Goal: Information Seeking & Learning: Learn about a topic

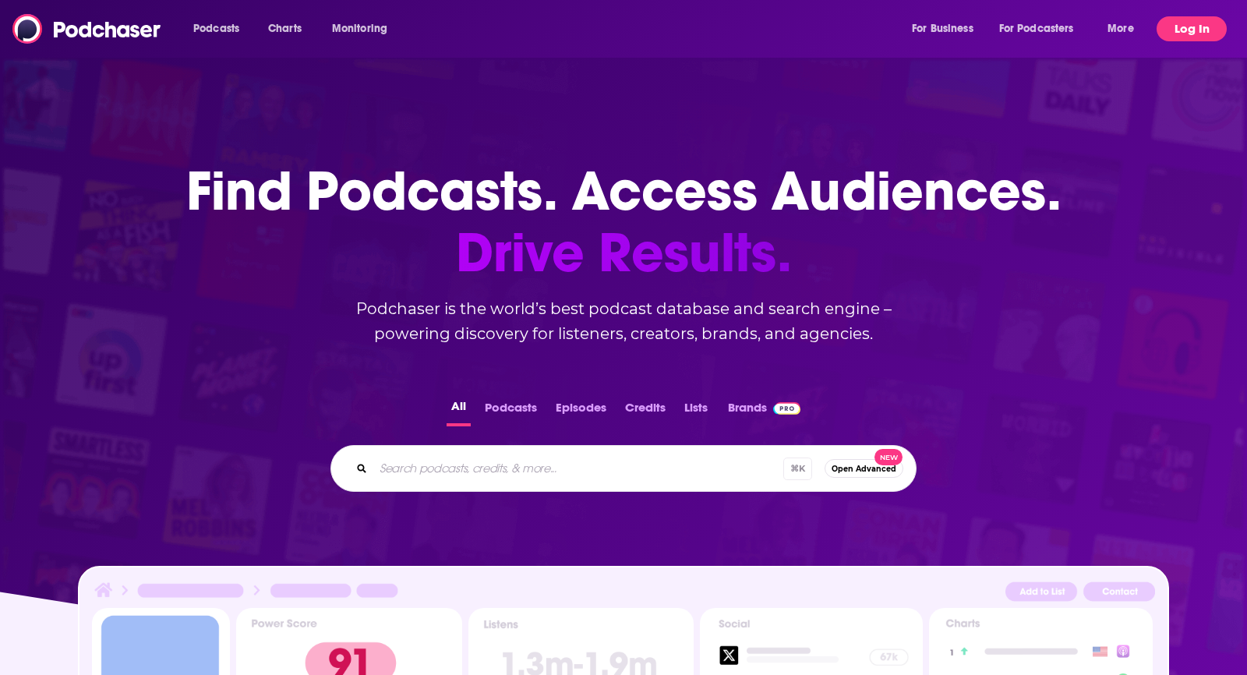
click at [1180, 37] on button "Log In" at bounding box center [1191, 28] width 70 height 25
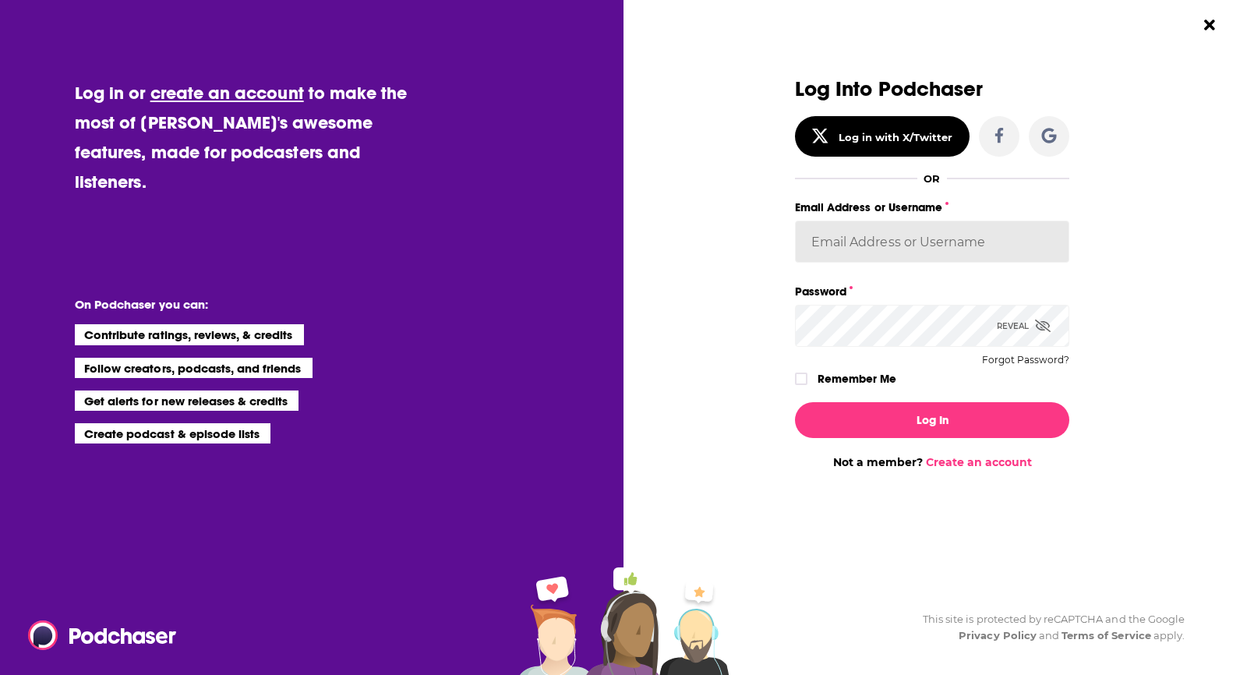
click at [829, 249] on input "Email Address or Username" at bounding box center [932, 241] width 274 height 42
type input "BogaardsPR"
click at [801, 378] on icon "Dialog" at bounding box center [800, 378] width 9 height 9
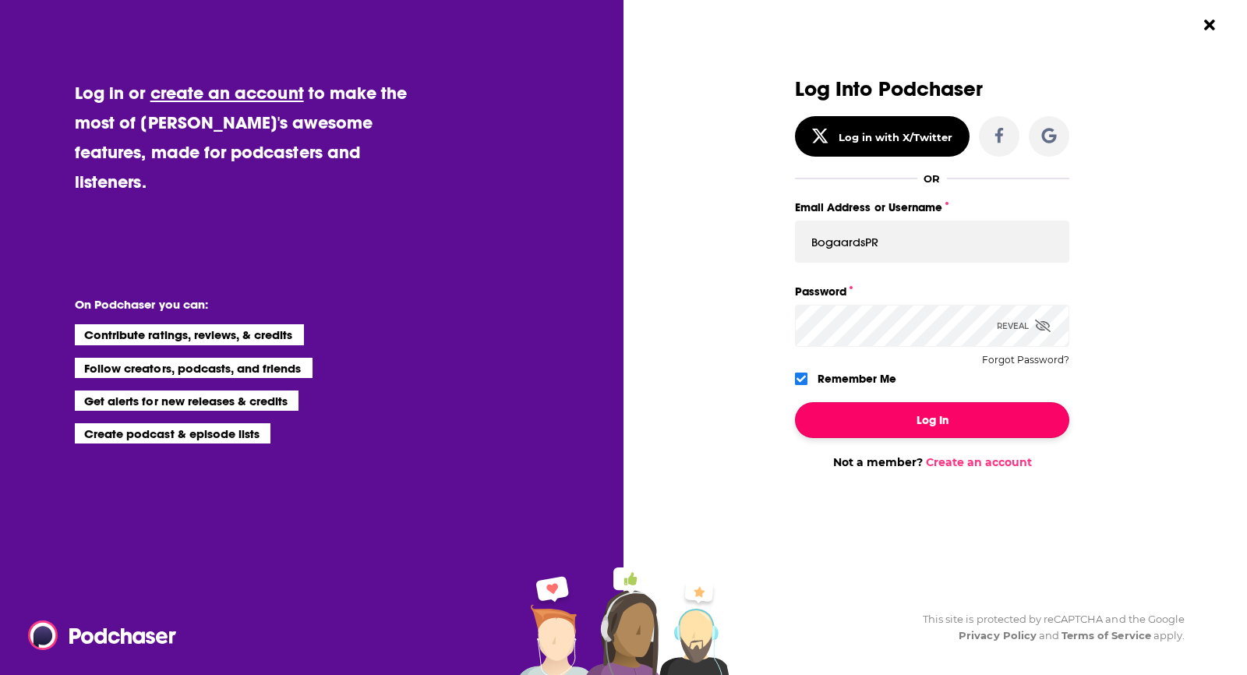
click at [845, 411] on button "Log In" at bounding box center [932, 420] width 274 height 36
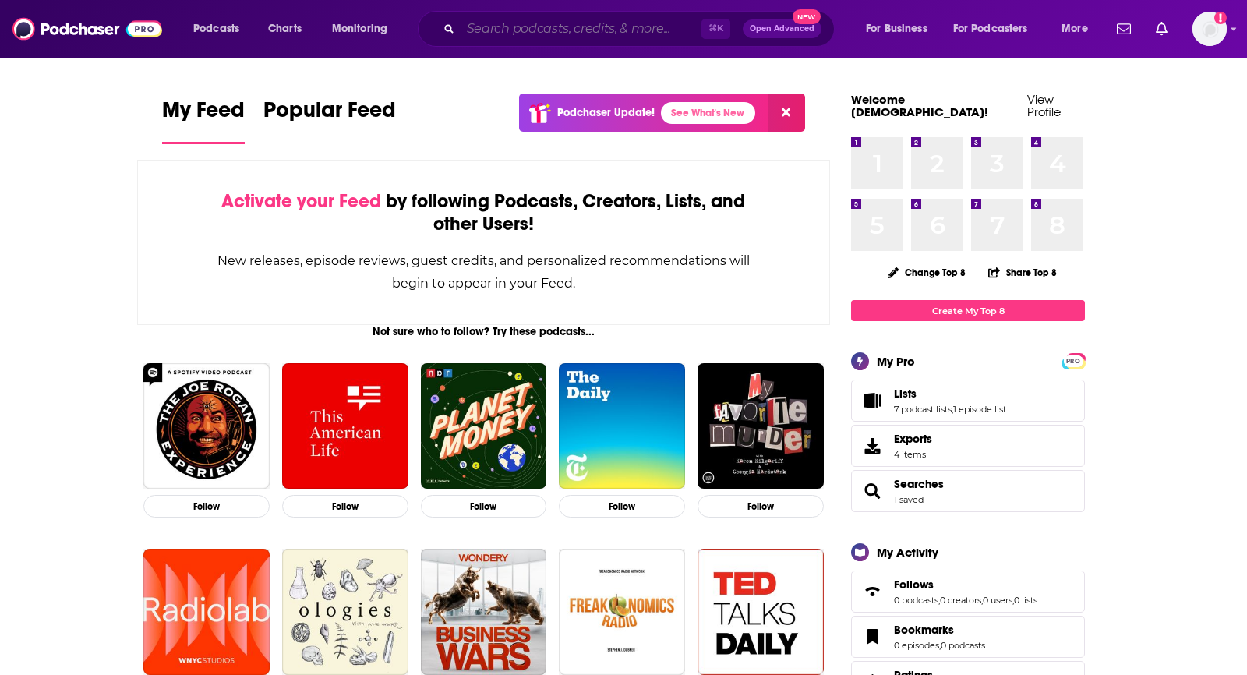
click at [515, 30] on input "Search podcasts, credits, & more..." at bounding box center [580, 28] width 241 height 25
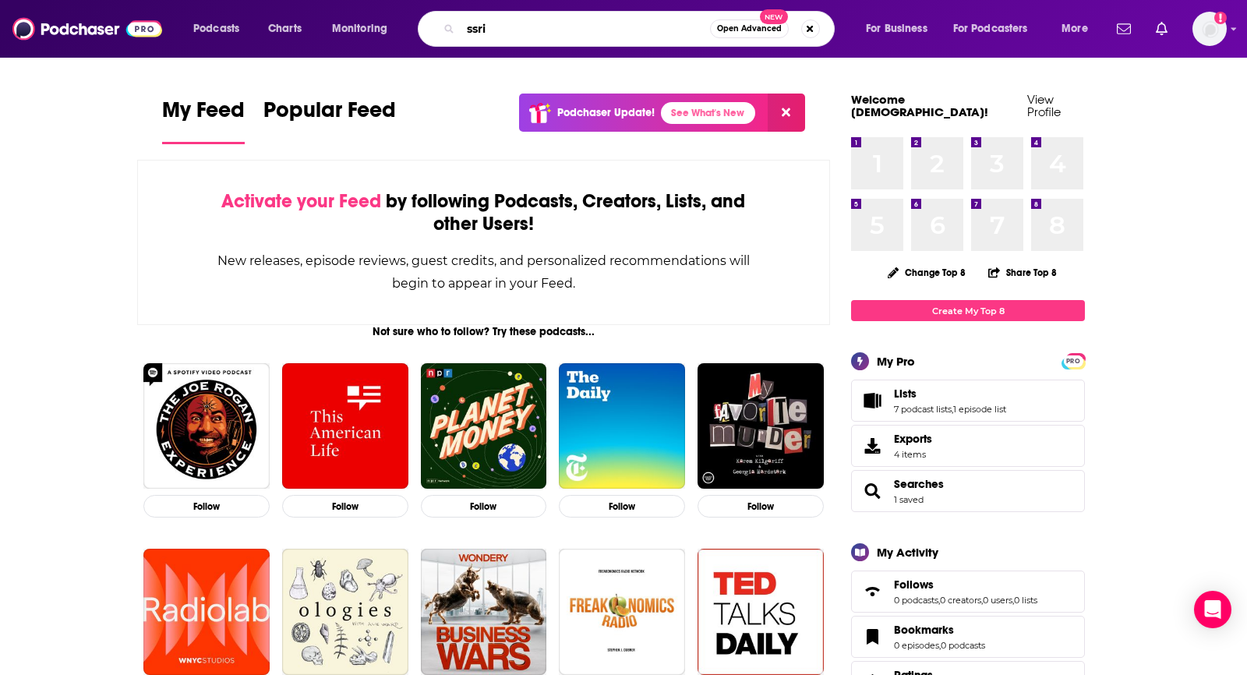
type input "ssri"
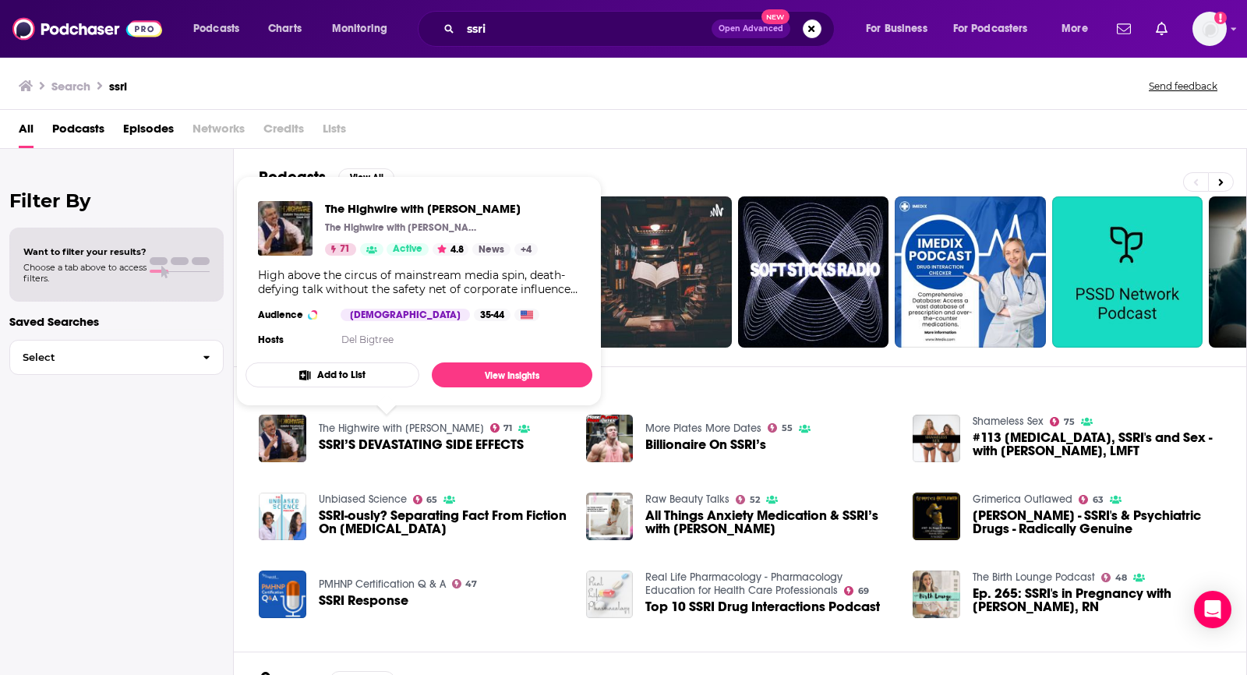
click at [402, 428] on link "The Highwire with [PERSON_NAME]" at bounding box center [401, 427] width 165 height 13
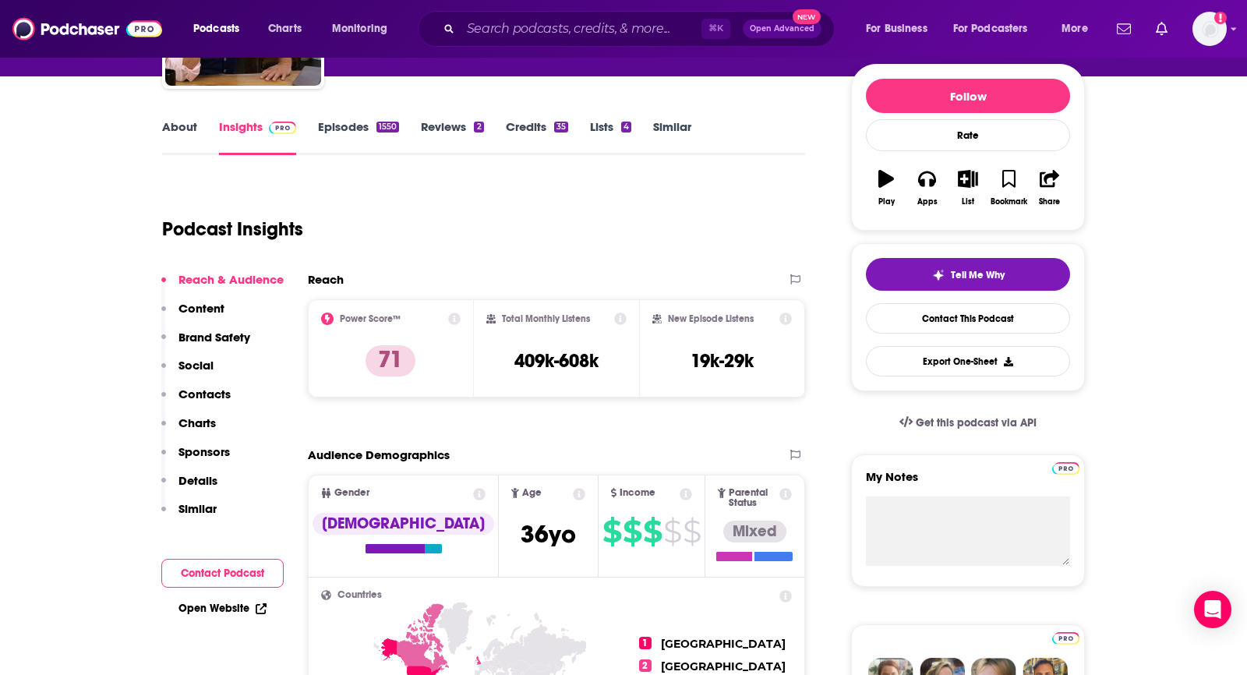
scroll to position [178, 0]
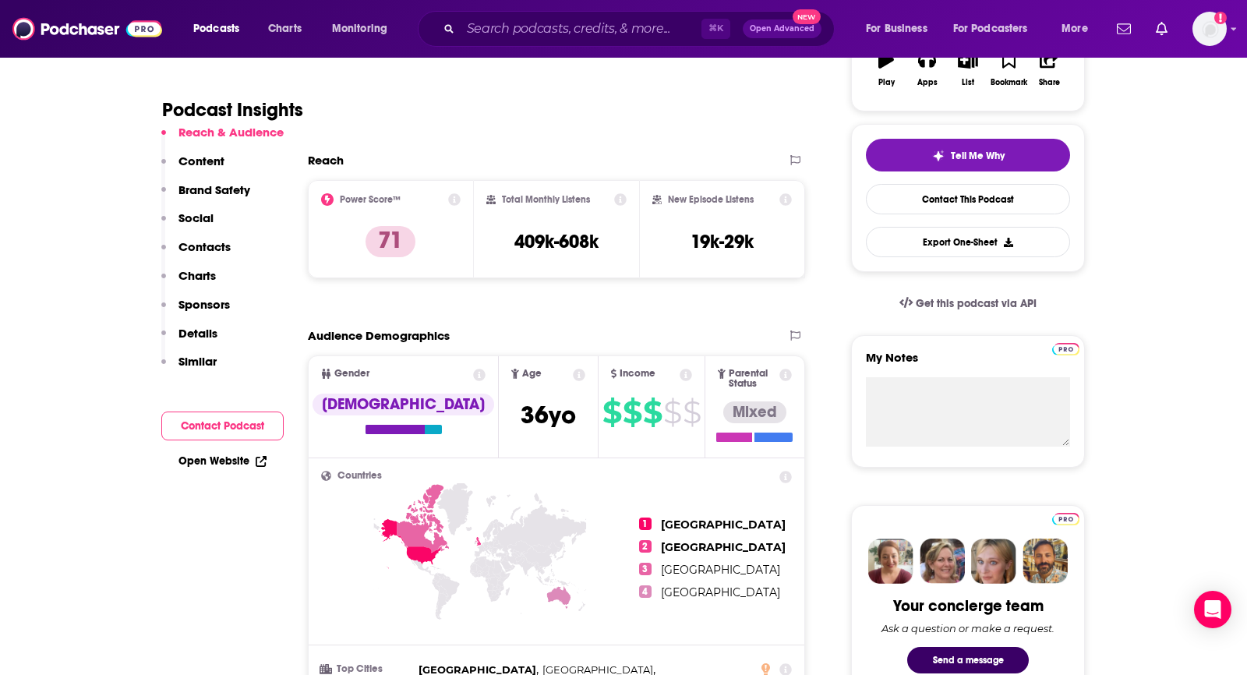
click at [244, 425] on button "Contact Podcast" at bounding box center [222, 425] width 122 height 29
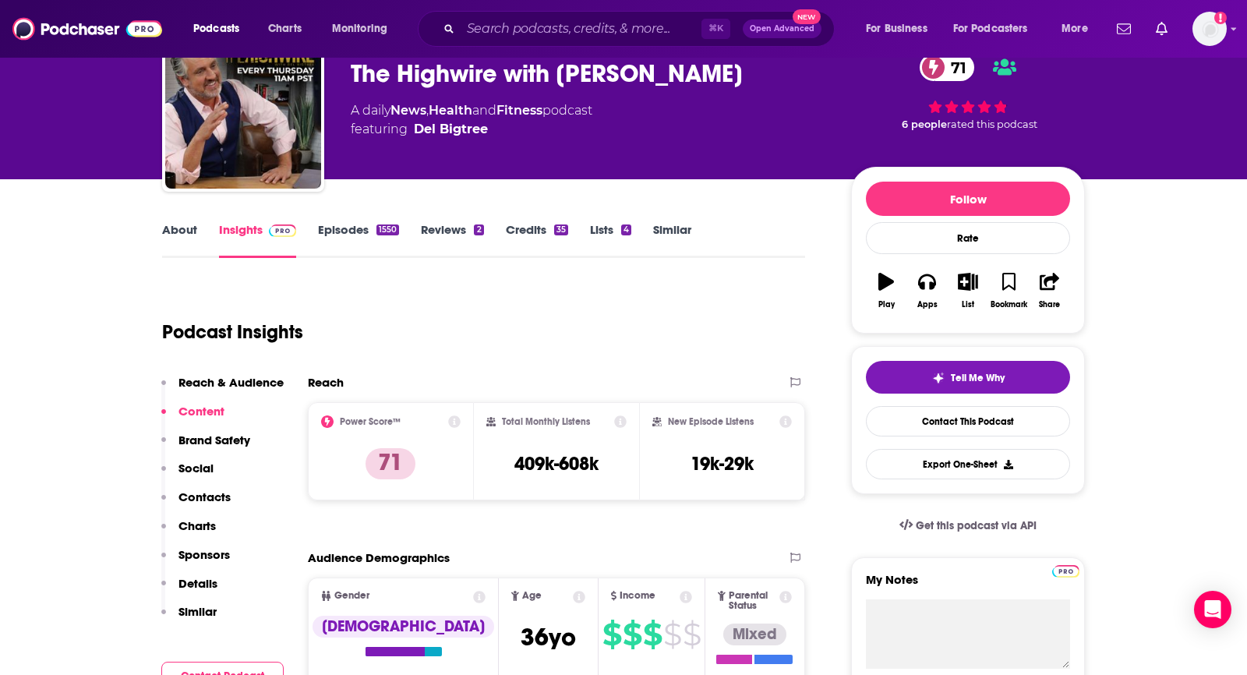
scroll to position [0, 0]
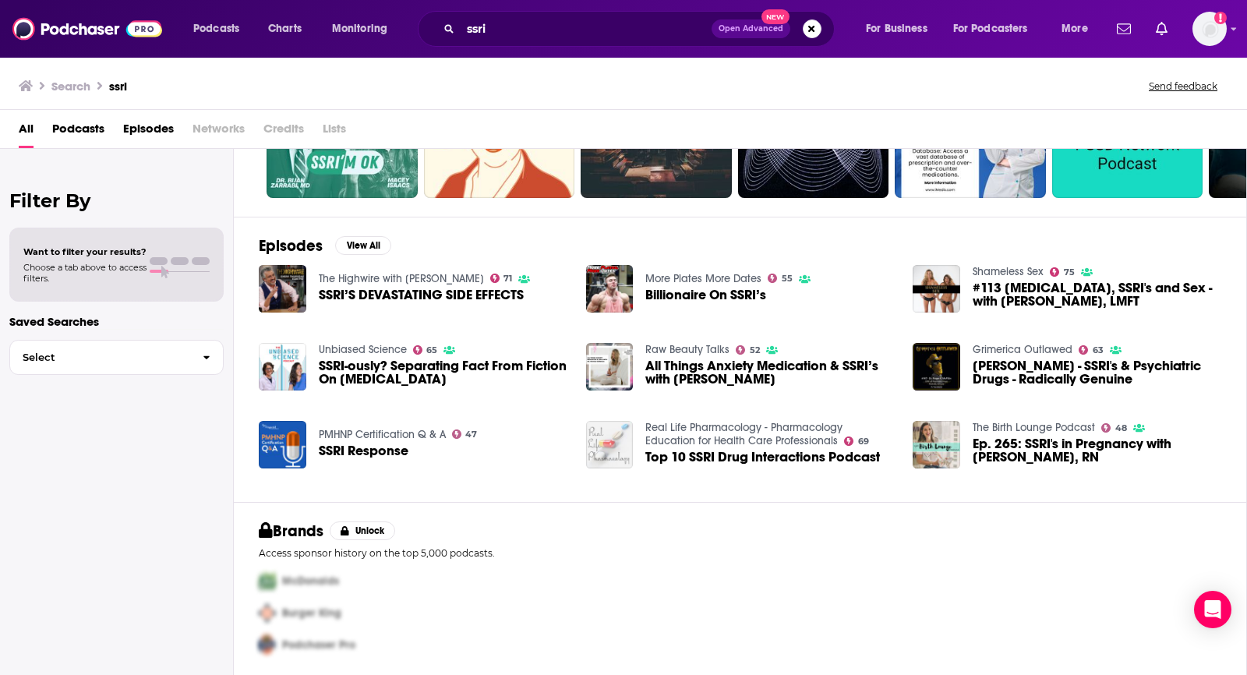
scroll to position [153, 0]
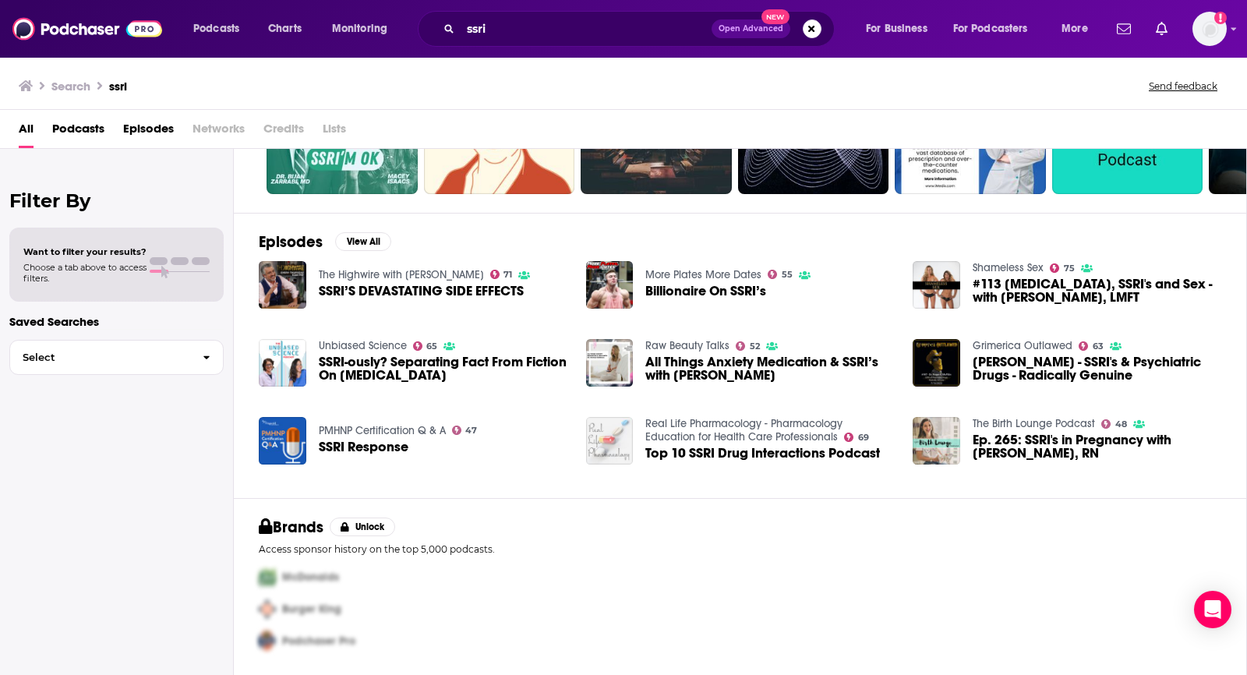
click at [1057, 291] on span "#113 [MEDICAL_DATA], SSRI's and Sex - with [PERSON_NAME], LMFT" at bounding box center [1096, 290] width 249 height 26
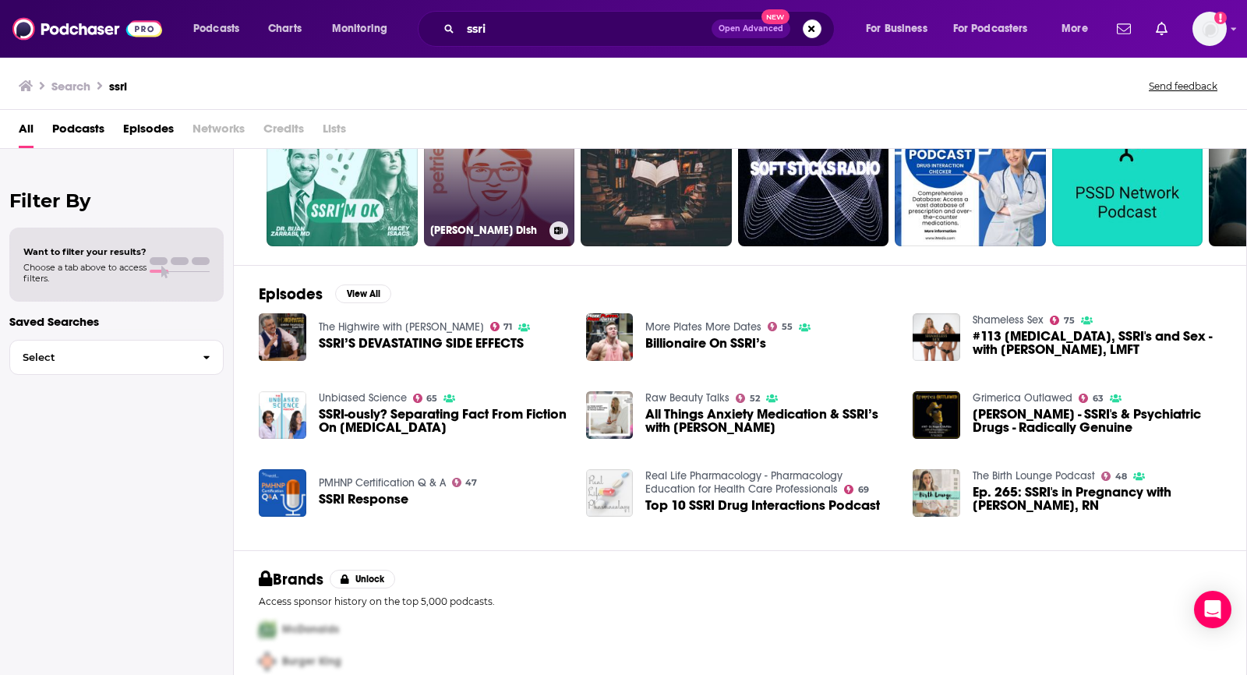
scroll to position [153, 0]
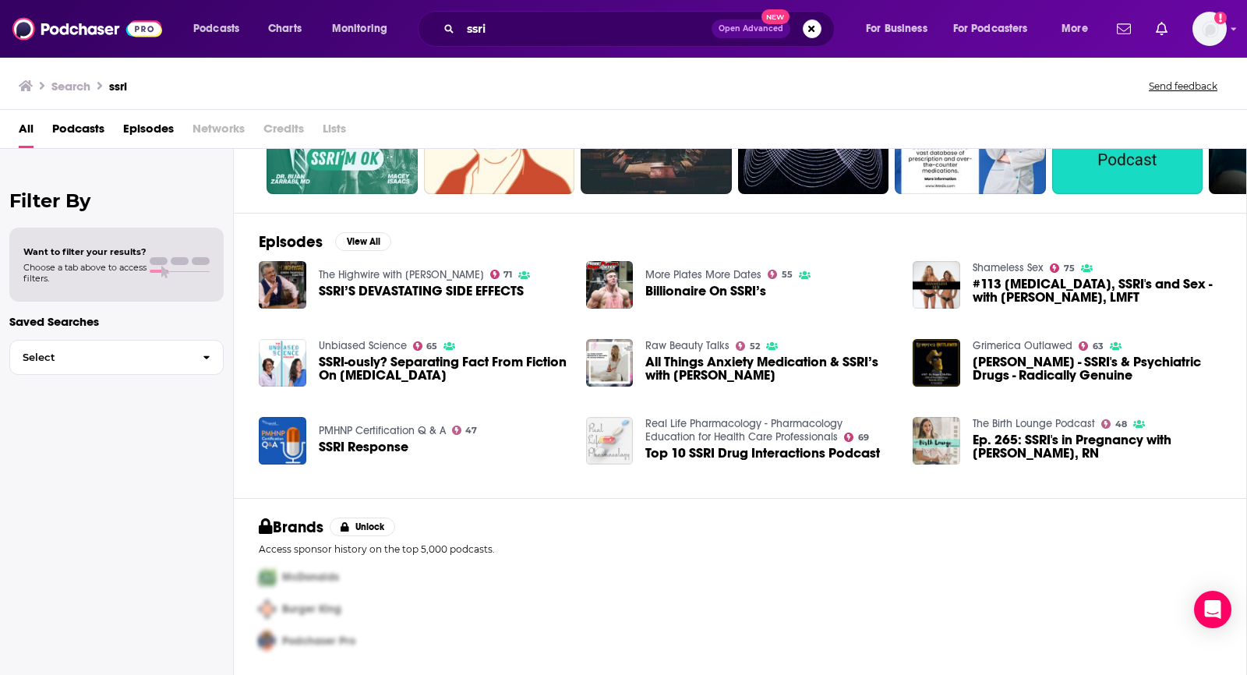
click at [697, 373] on span "All Things Anxiety Medication & SSRI’s with [PERSON_NAME]" at bounding box center [769, 368] width 249 height 26
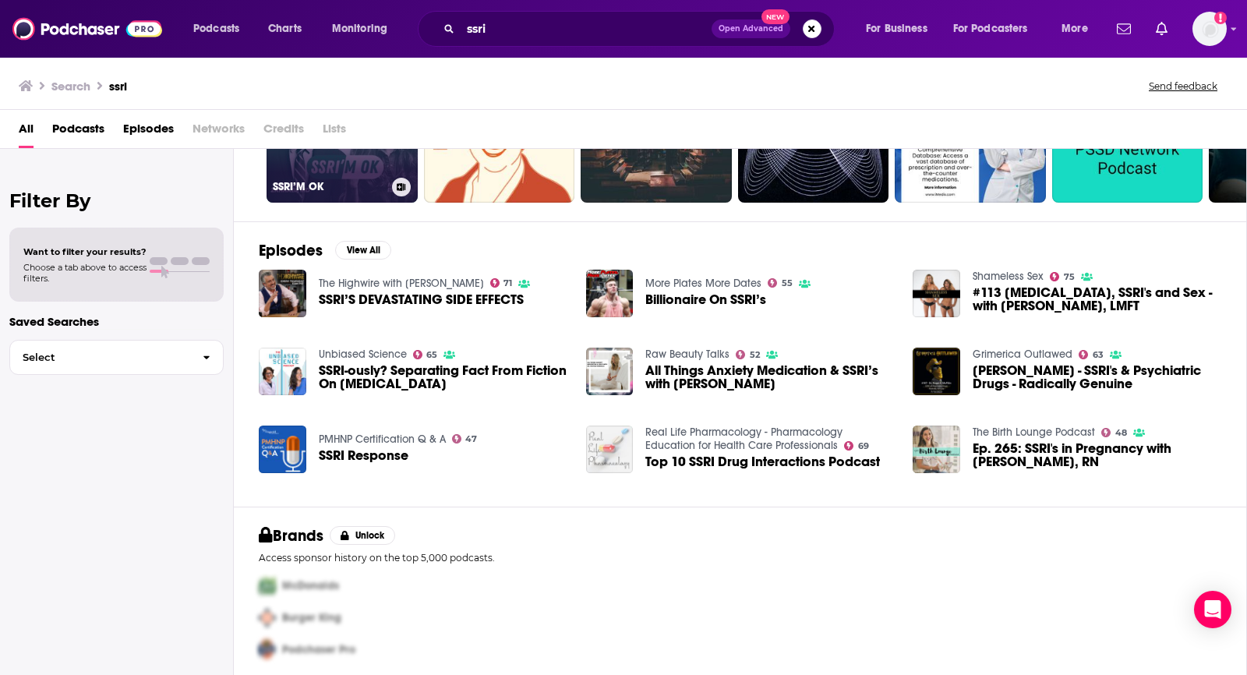
scroll to position [153, 0]
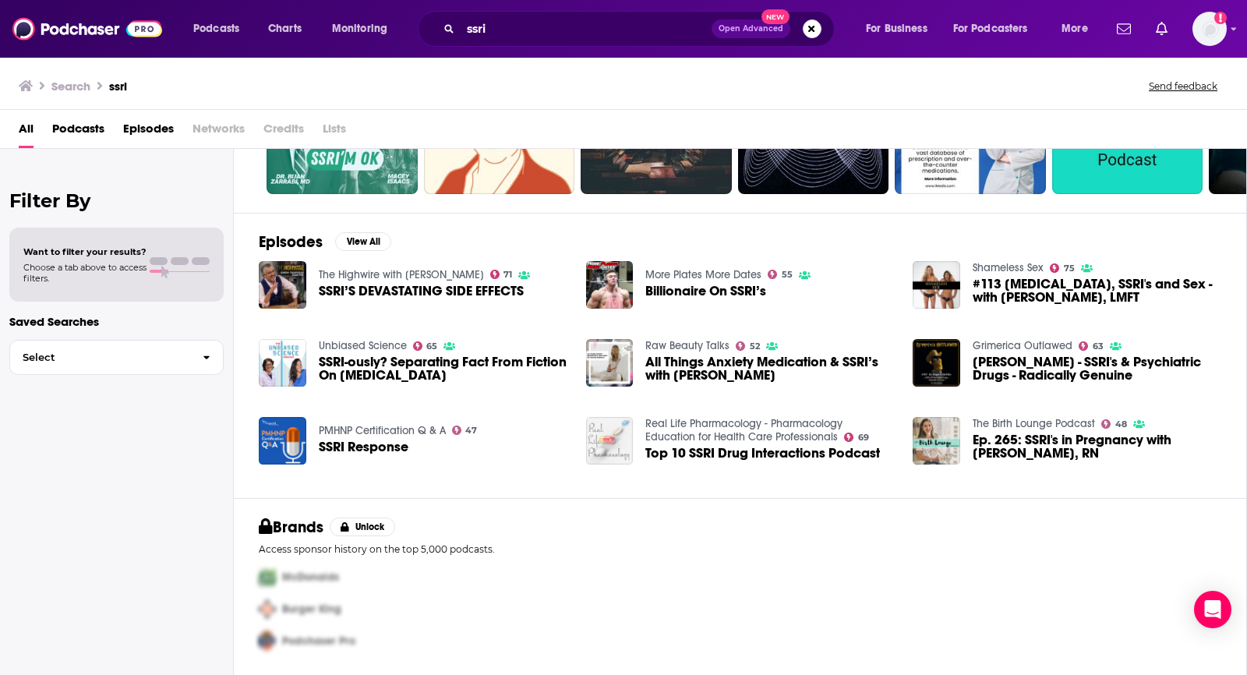
click at [351, 371] on span "SSRI-ously? Separating Fact From Fiction On [MEDICAL_DATA]" at bounding box center [443, 368] width 249 height 26
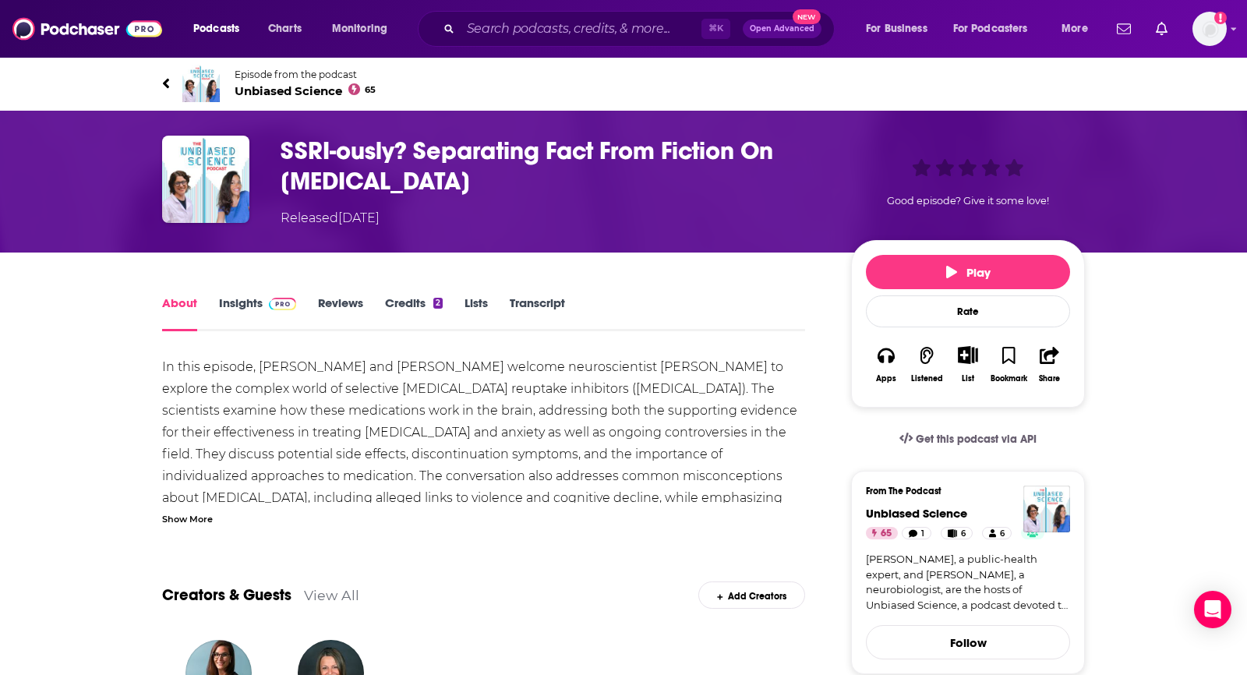
click at [284, 89] on span "Unbiased Science 65" at bounding box center [305, 90] width 141 height 15
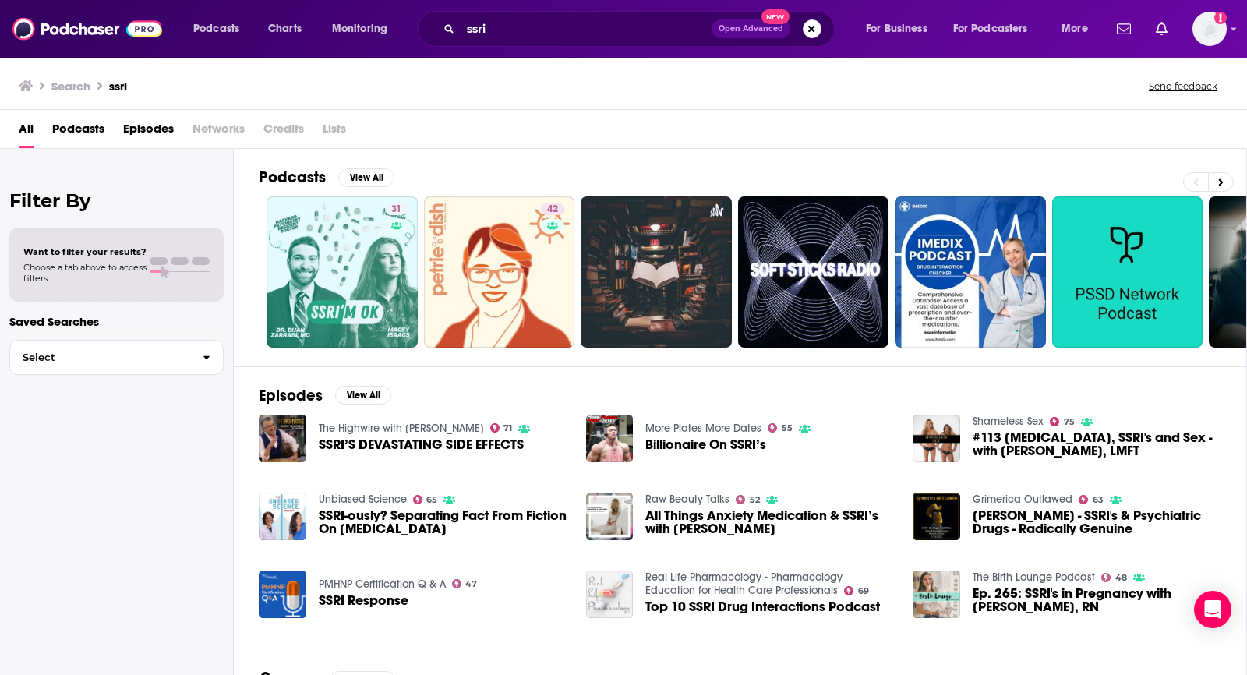
click at [1059, 446] on span "#113 [MEDICAL_DATA], SSRI's and Sex - with [PERSON_NAME], LMFT" at bounding box center [1096, 444] width 249 height 26
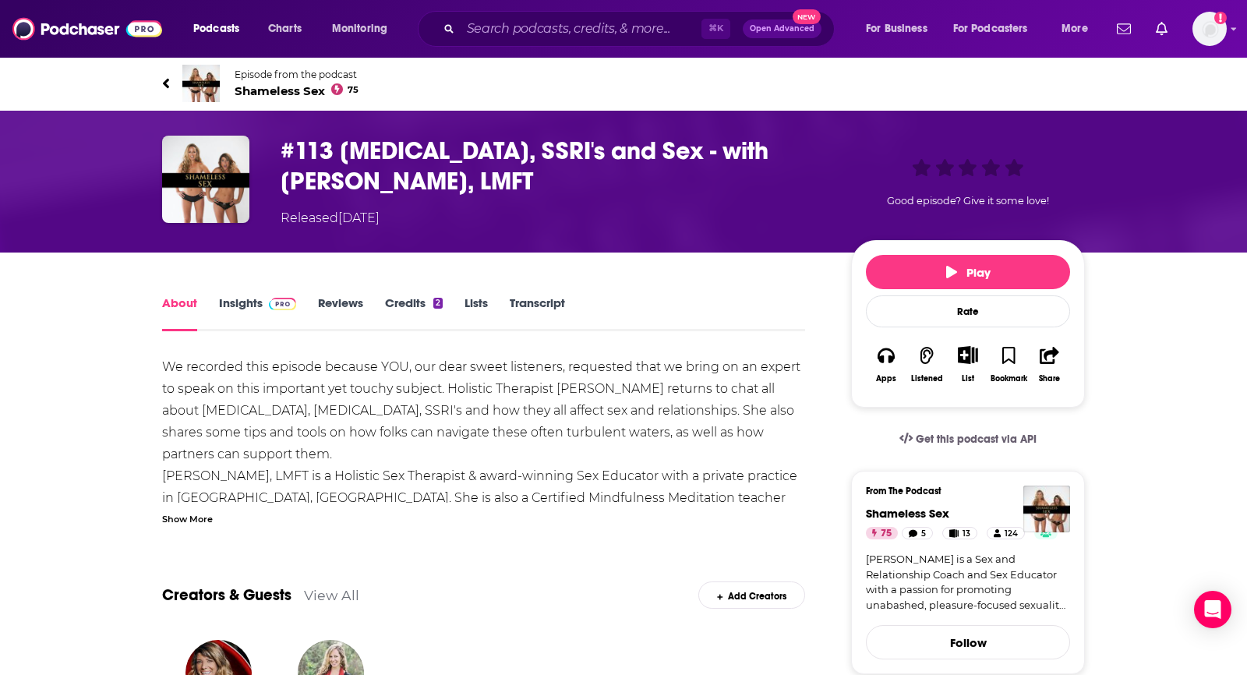
click at [302, 83] on span "Shameless Sex 75" at bounding box center [297, 90] width 124 height 15
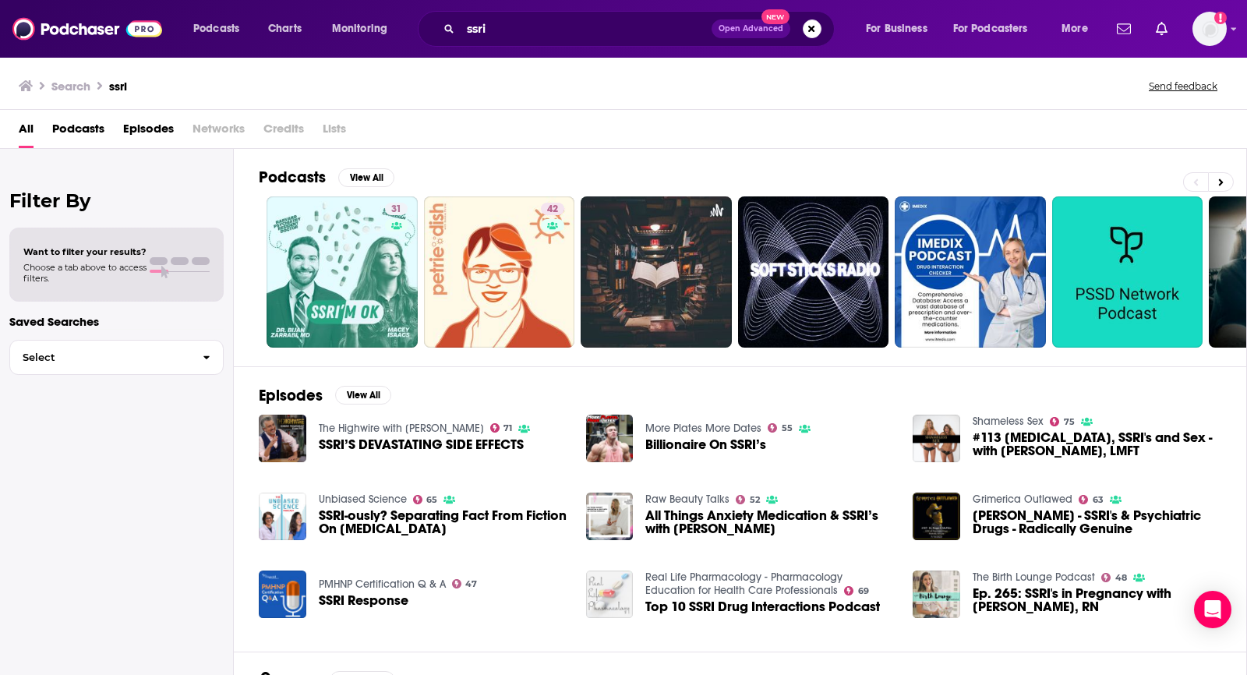
click at [746, 28] on span "Open Advanced" at bounding box center [750, 29] width 65 height 8
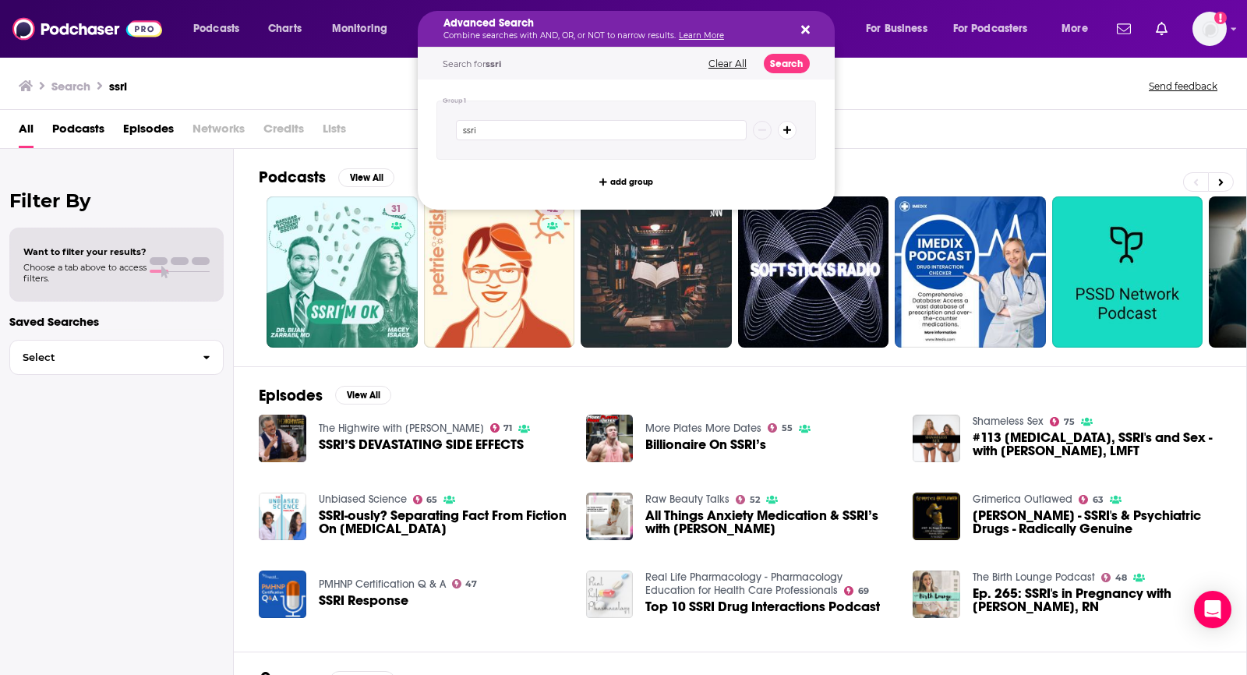
click at [377, 83] on div "Search ssri Send feedback" at bounding box center [620, 86] width 1203 height 22
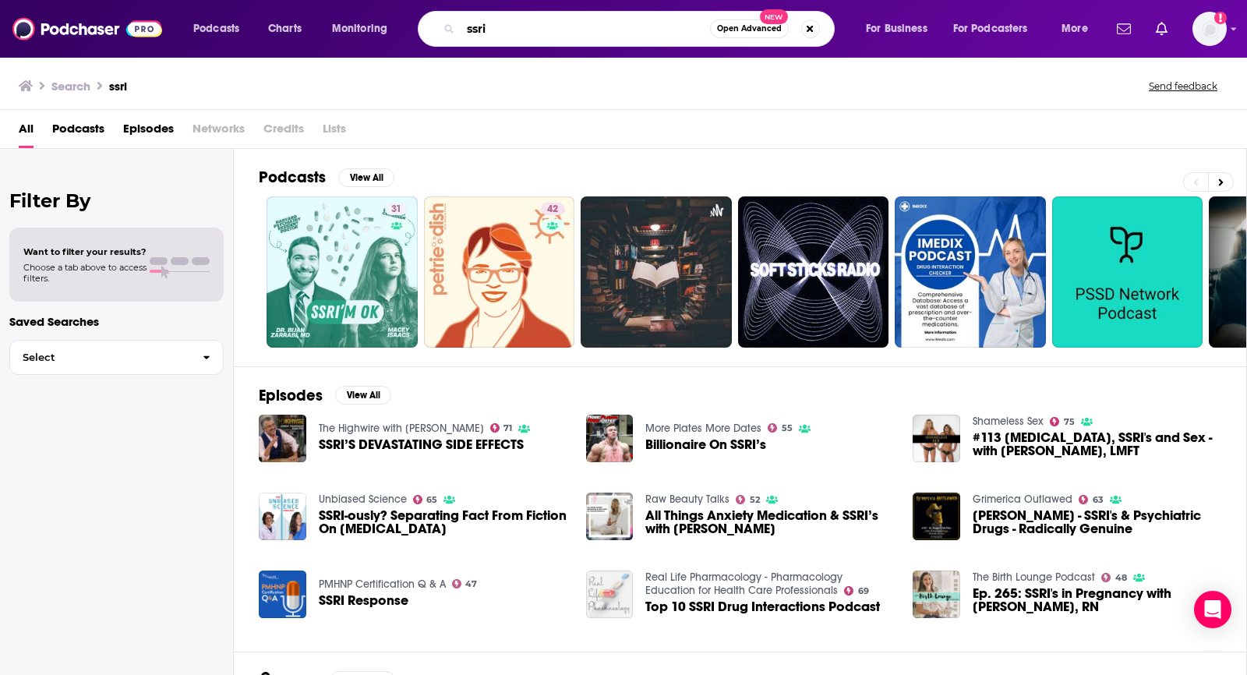
click at [520, 28] on input "ssri" at bounding box center [584, 28] width 249 height 25
click at [1031, 434] on span "#113 [MEDICAL_DATA], SSRI's and Sex - with [PERSON_NAME], LMFT" at bounding box center [1096, 444] width 249 height 26
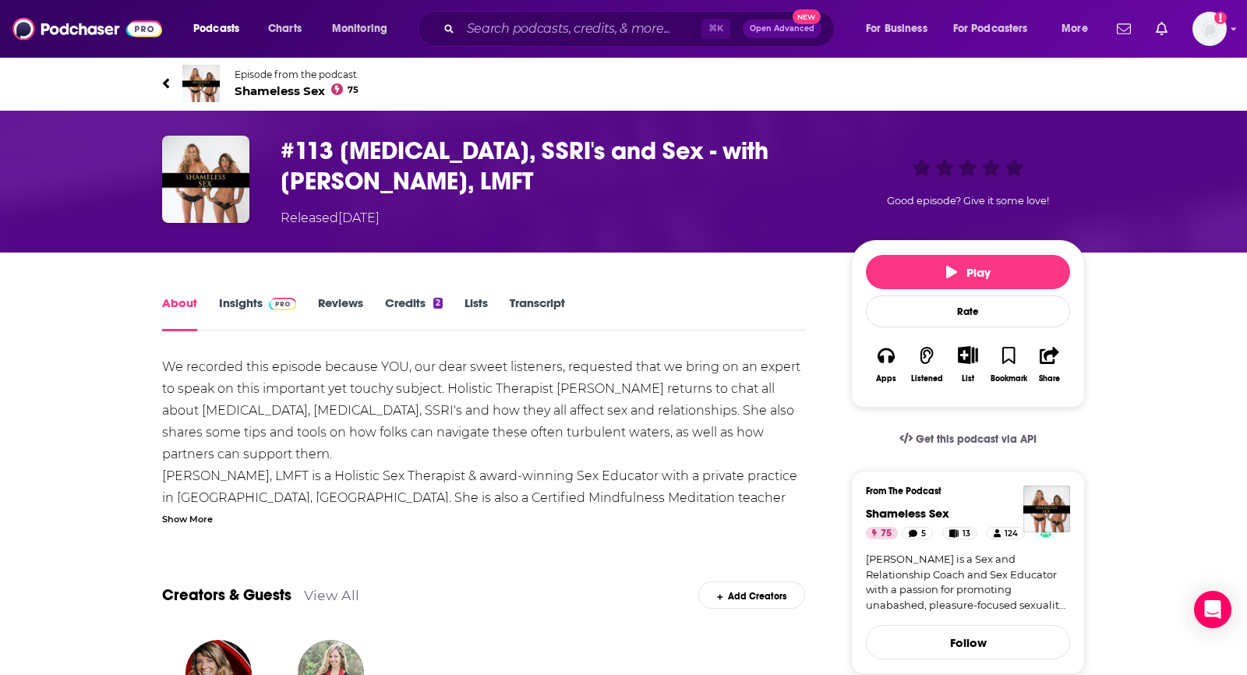
click at [290, 89] on span "Shameless Sex 75" at bounding box center [297, 90] width 124 height 15
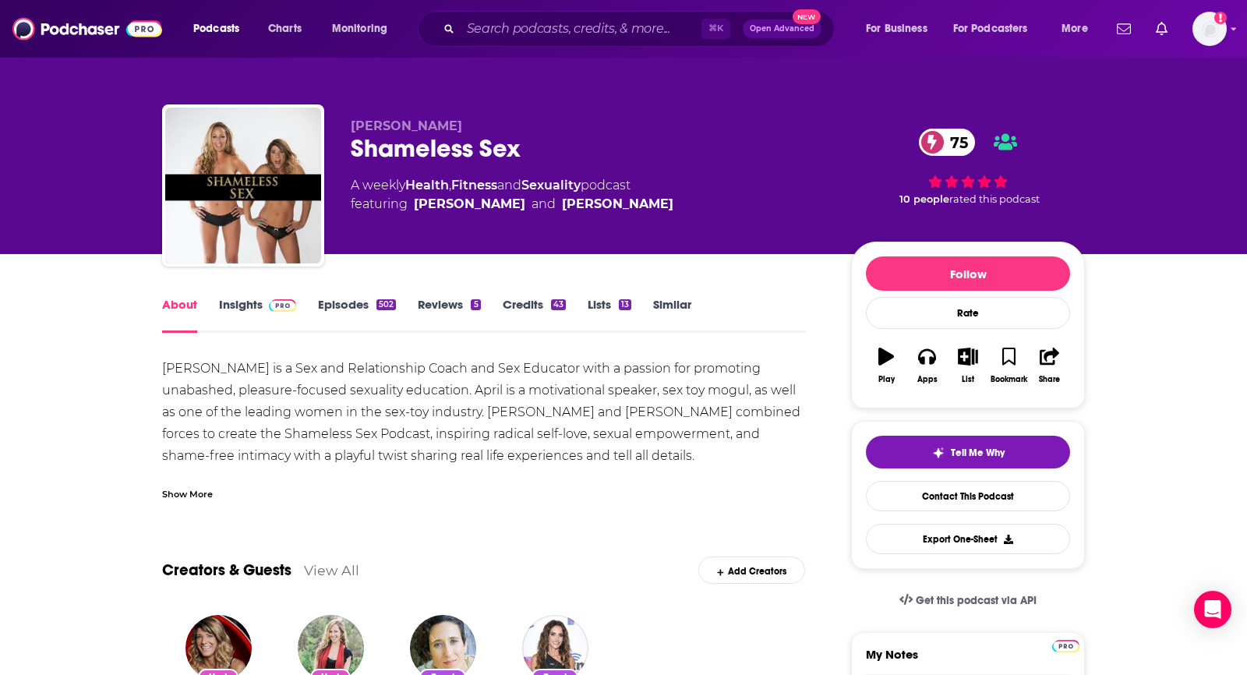
click at [185, 496] on div "Show More" at bounding box center [187, 492] width 51 height 15
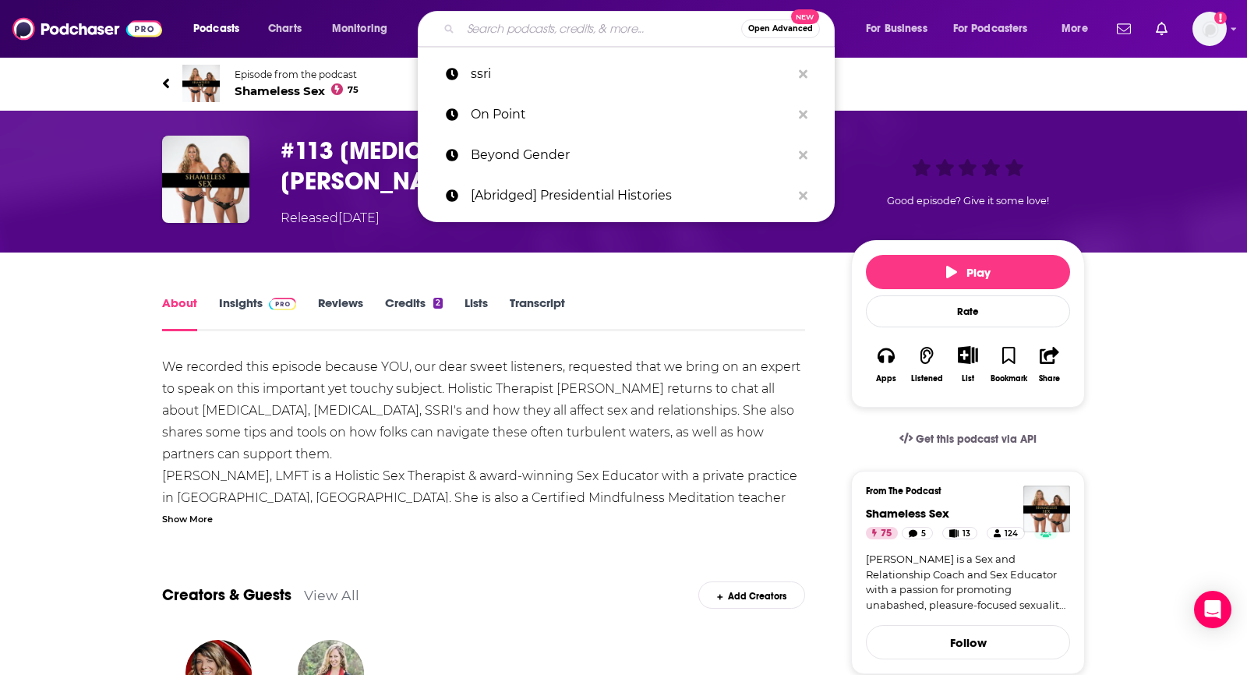
click at [514, 31] on input "Search podcasts, credits, & more..." at bounding box center [600, 28] width 280 height 25
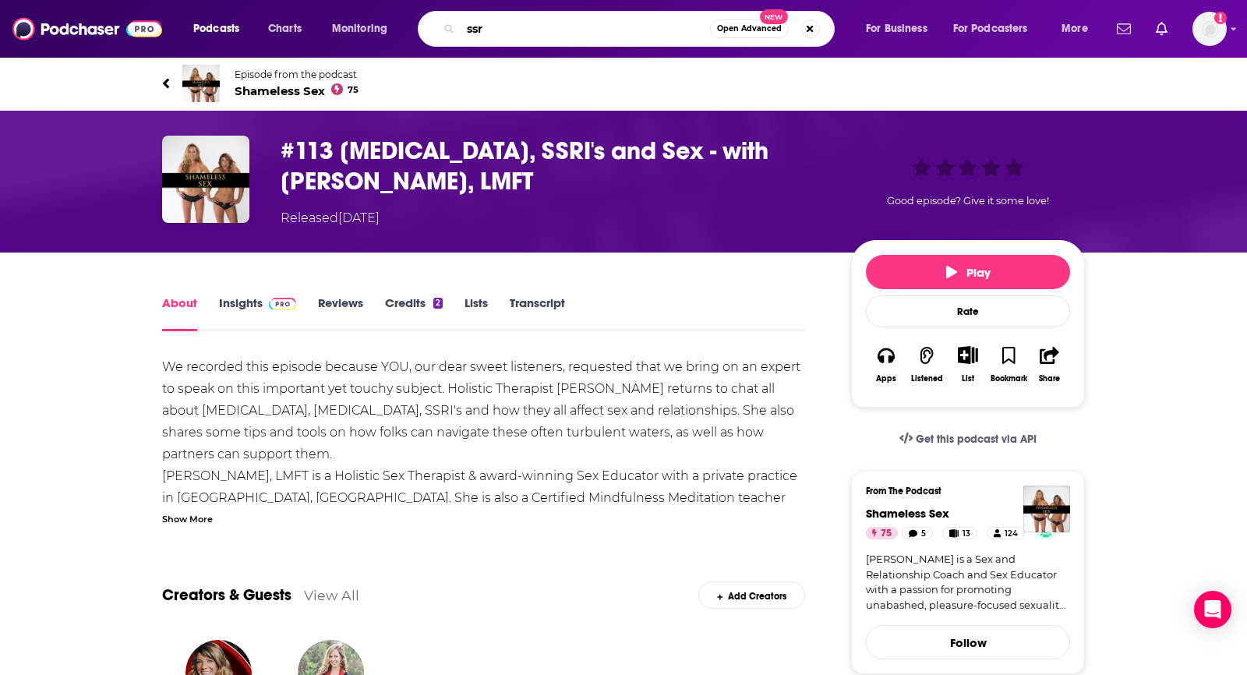
type input "ssri"
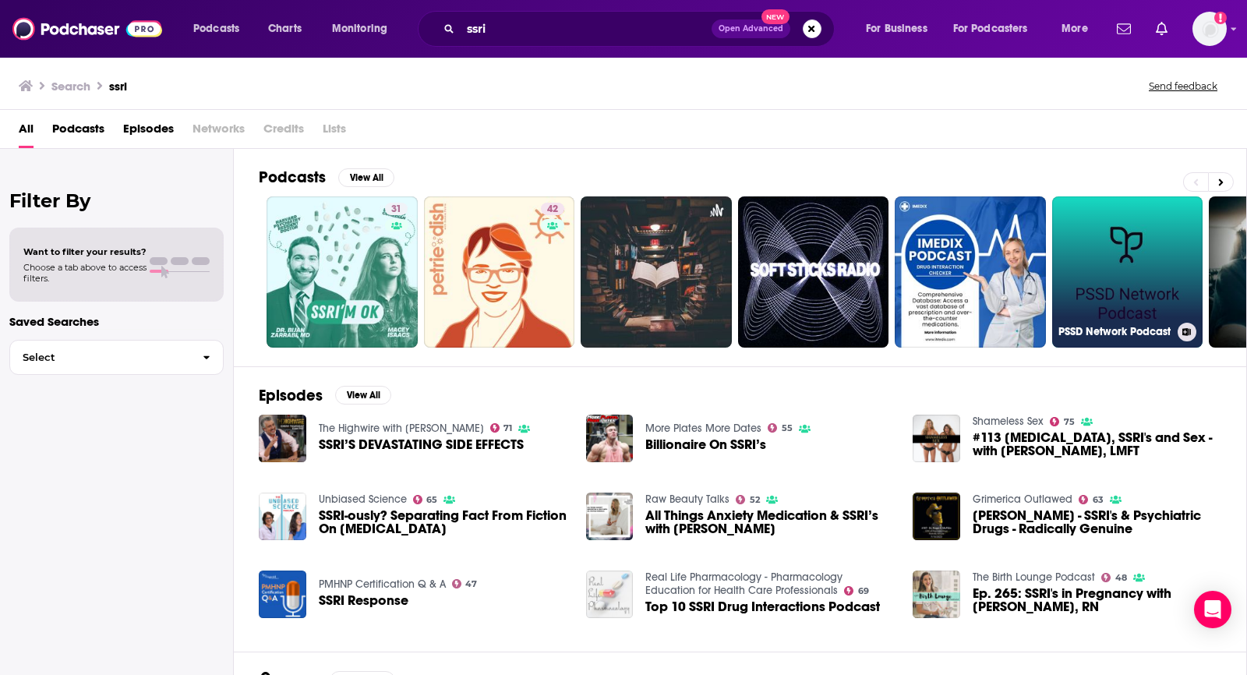
scroll to position [1, 0]
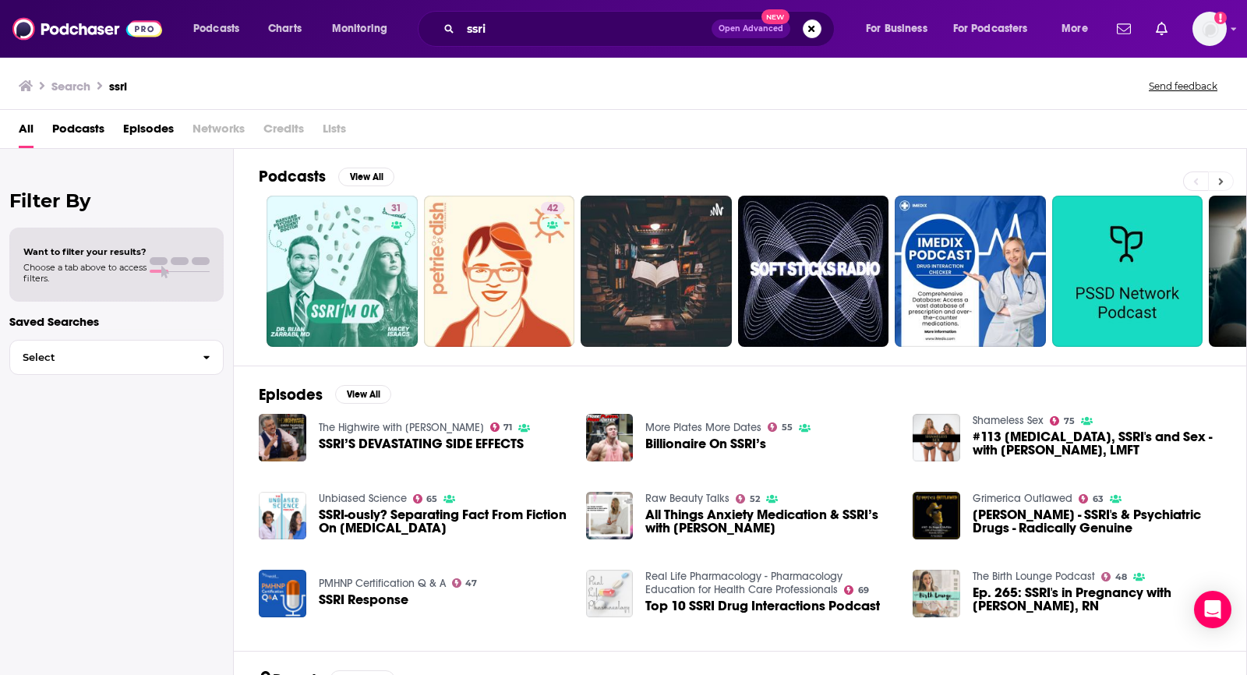
click at [1223, 182] on button at bounding box center [1221, 180] width 26 height 19
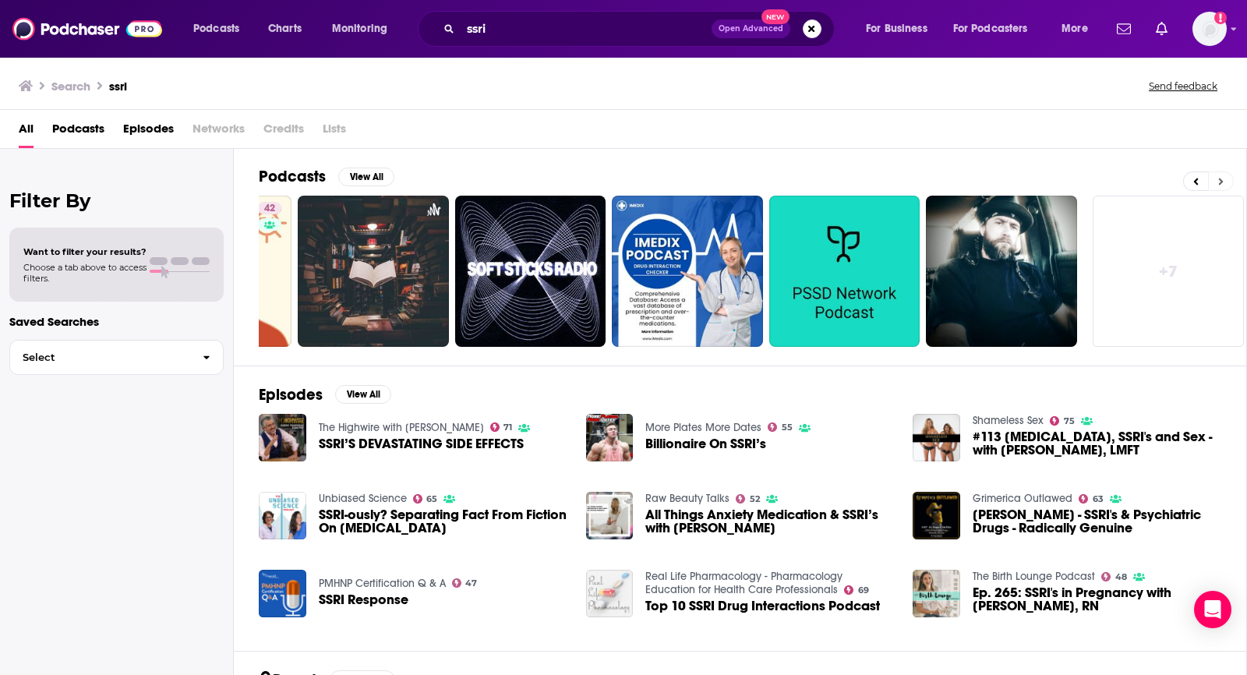
scroll to position [0, 286]
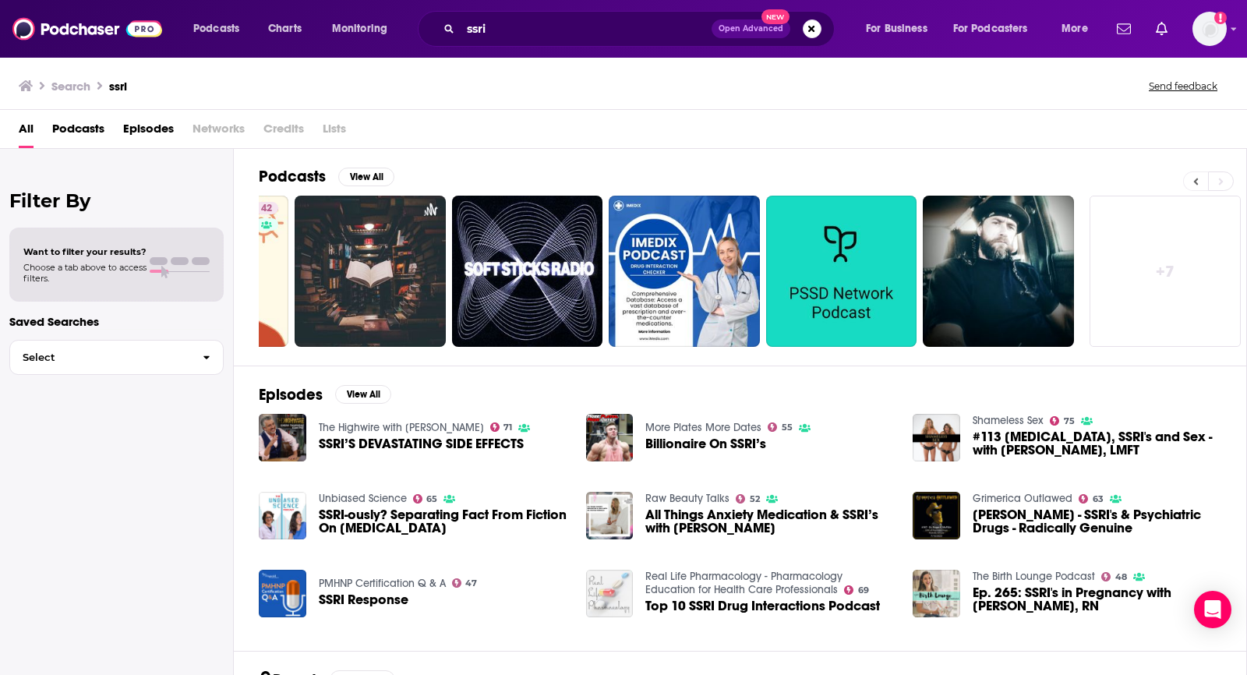
click at [1193, 184] on icon at bounding box center [1195, 181] width 5 height 11
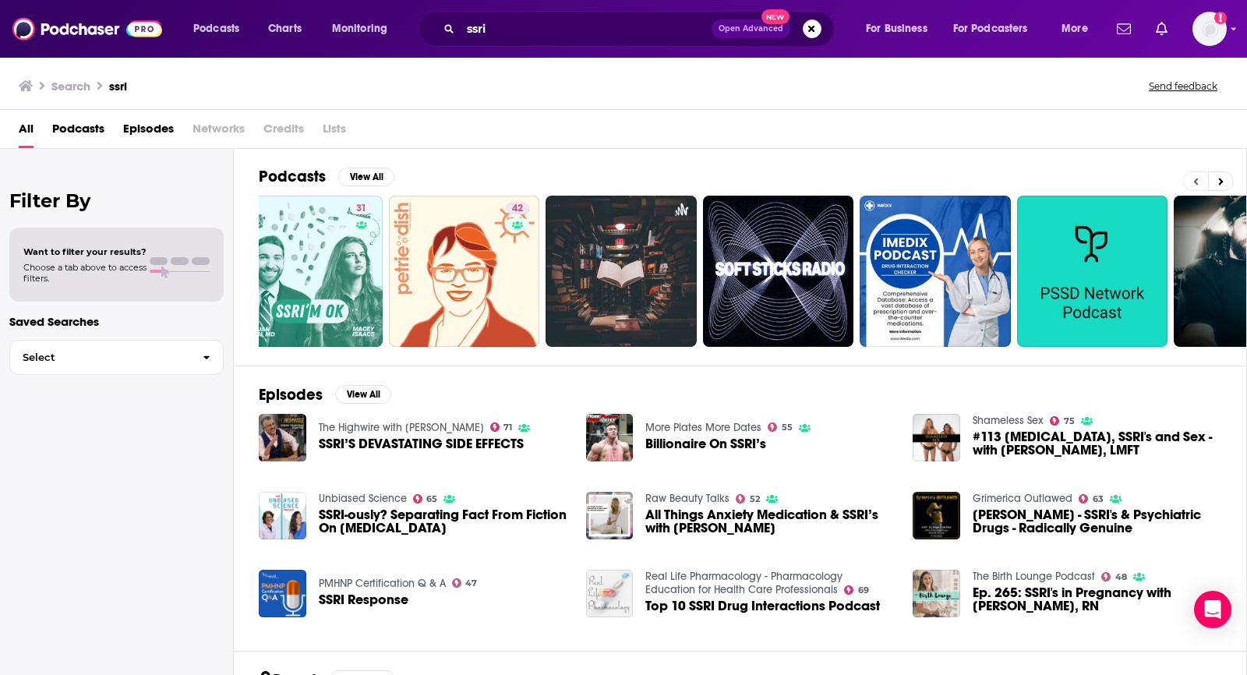
scroll to position [0, 0]
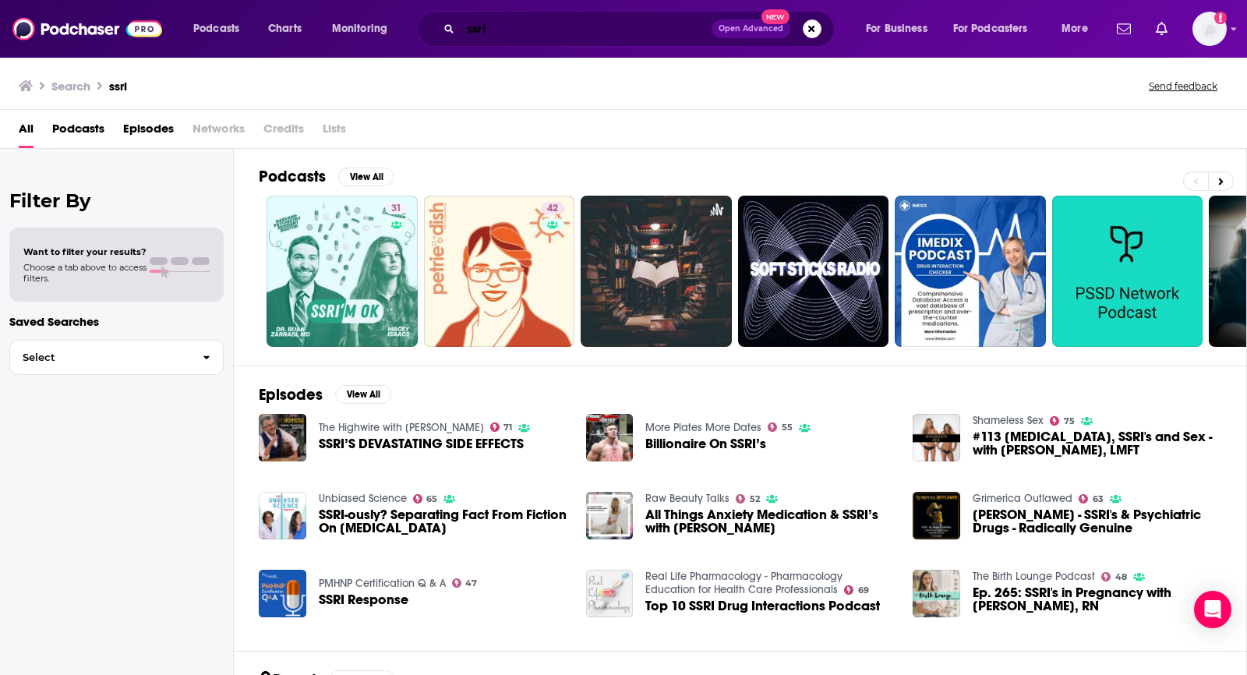
click at [531, 30] on input "ssri" at bounding box center [585, 28] width 251 height 25
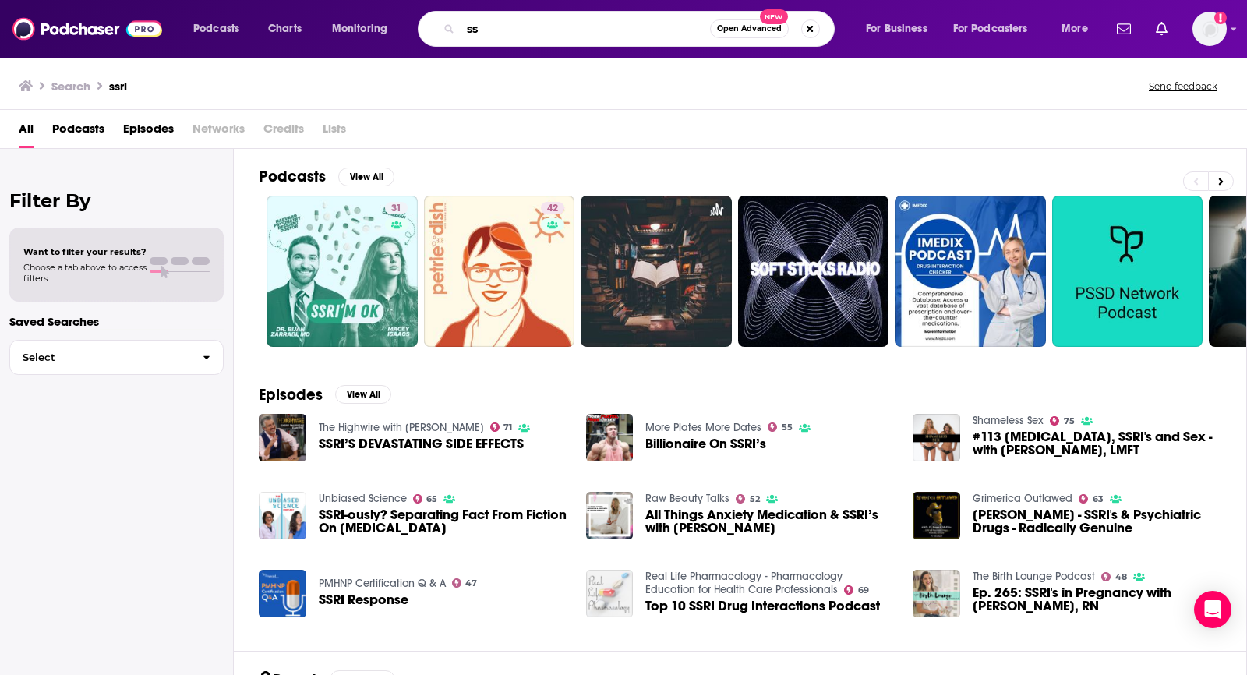
type input "s"
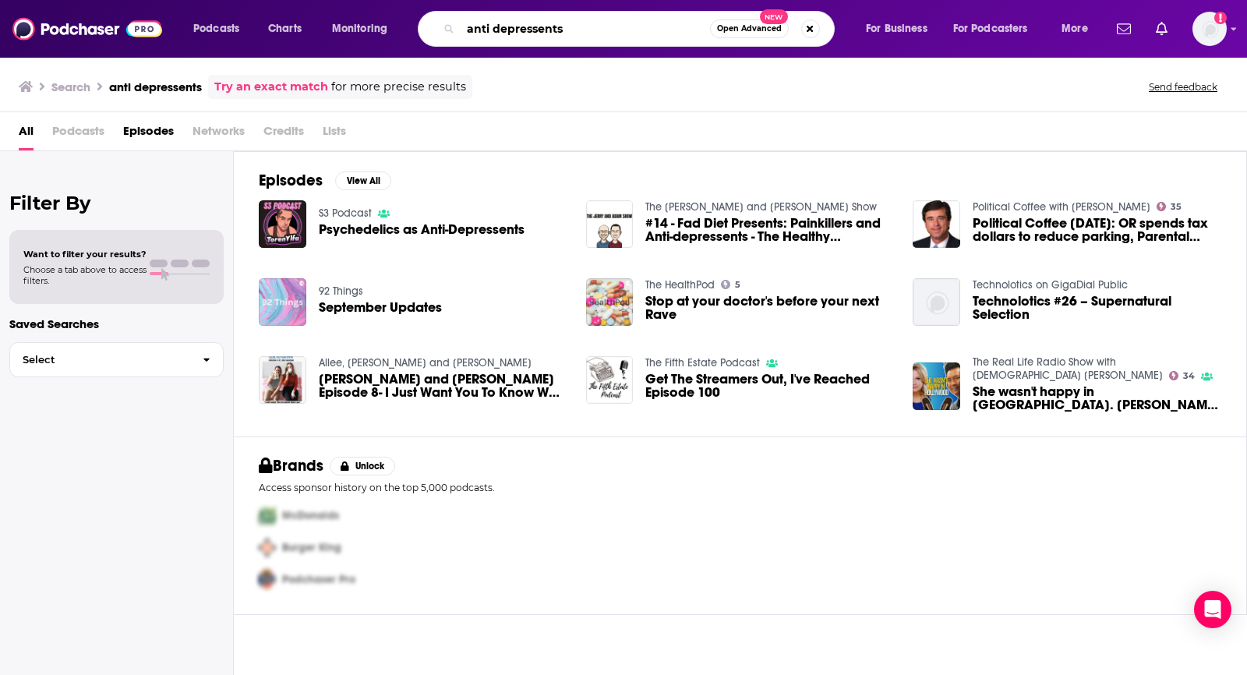
drag, startPoint x: 571, startPoint y: 29, endPoint x: 375, endPoint y: 37, distance: 196.5
click at [378, 33] on div "Podcasts Charts Monitoring anti depressents Open Advanced New For Business For …" at bounding box center [642, 29] width 920 height 36
type input "[MEDICAL_DATA]"
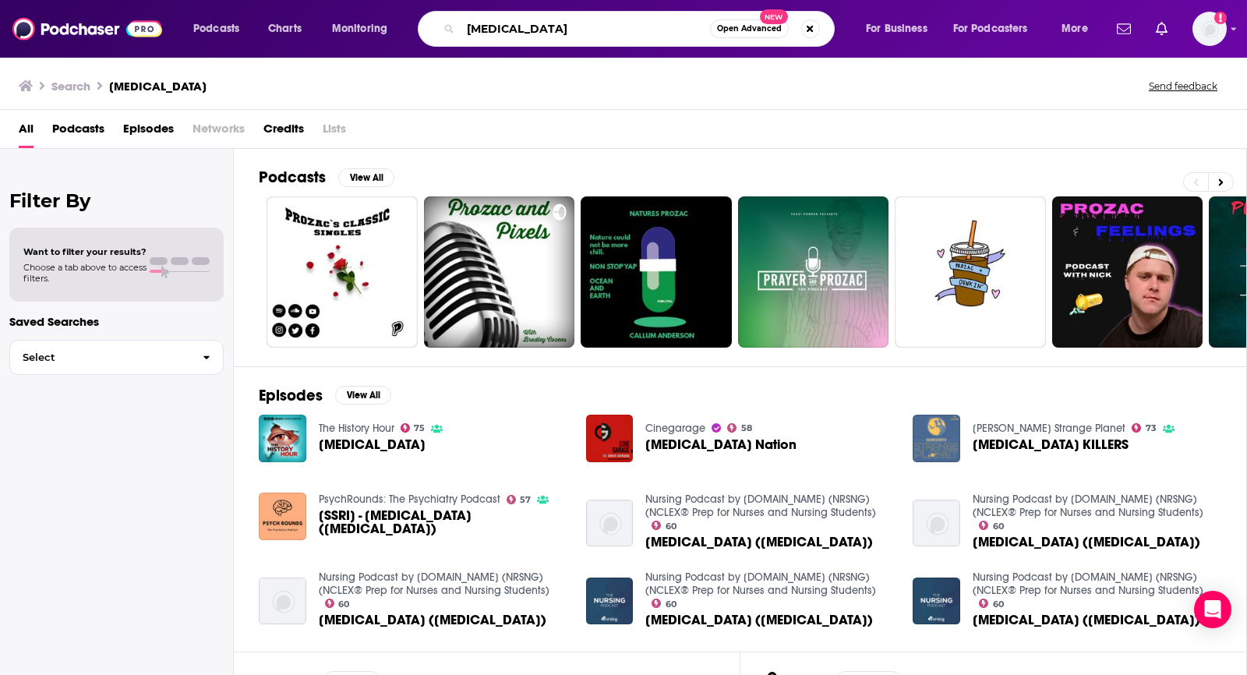
drag, startPoint x: 530, startPoint y: 30, endPoint x: 365, endPoint y: 30, distance: 165.2
click at [367, 30] on div "Podcasts Charts Monitoring [MEDICAL_DATA] Open Advanced New For Business For Po…" at bounding box center [642, 29] width 920 height 36
type input "[MEDICAL_DATA]"
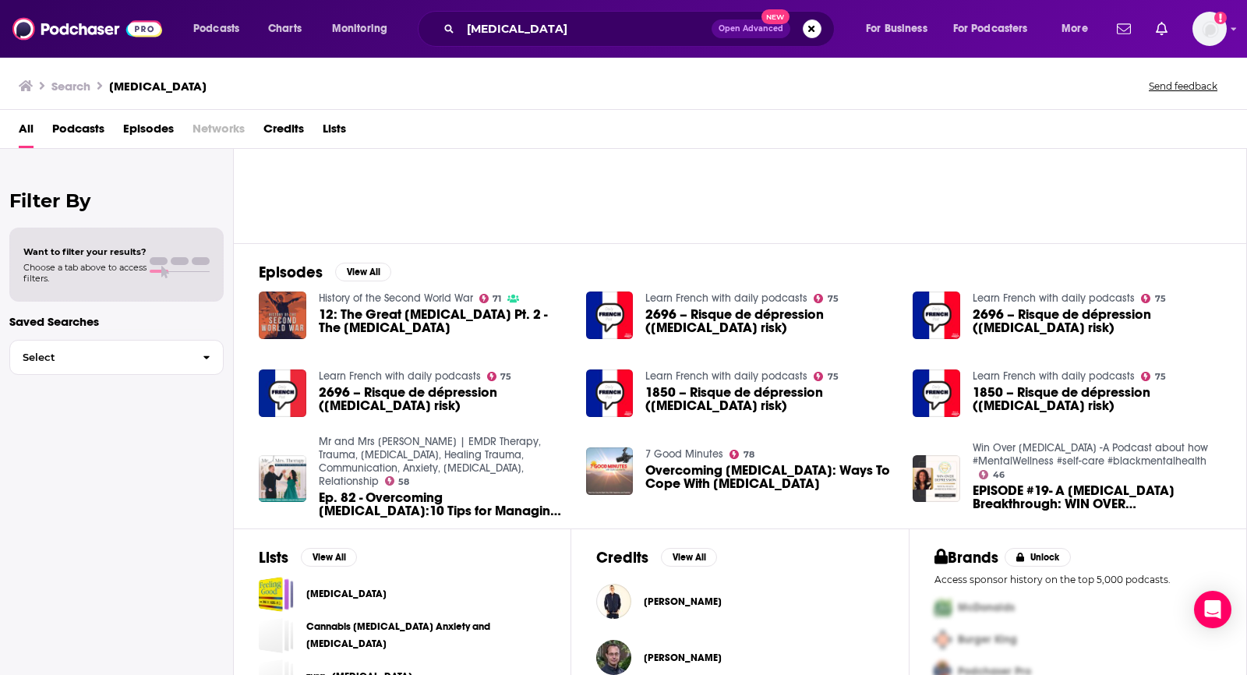
scroll to position [205, 0]
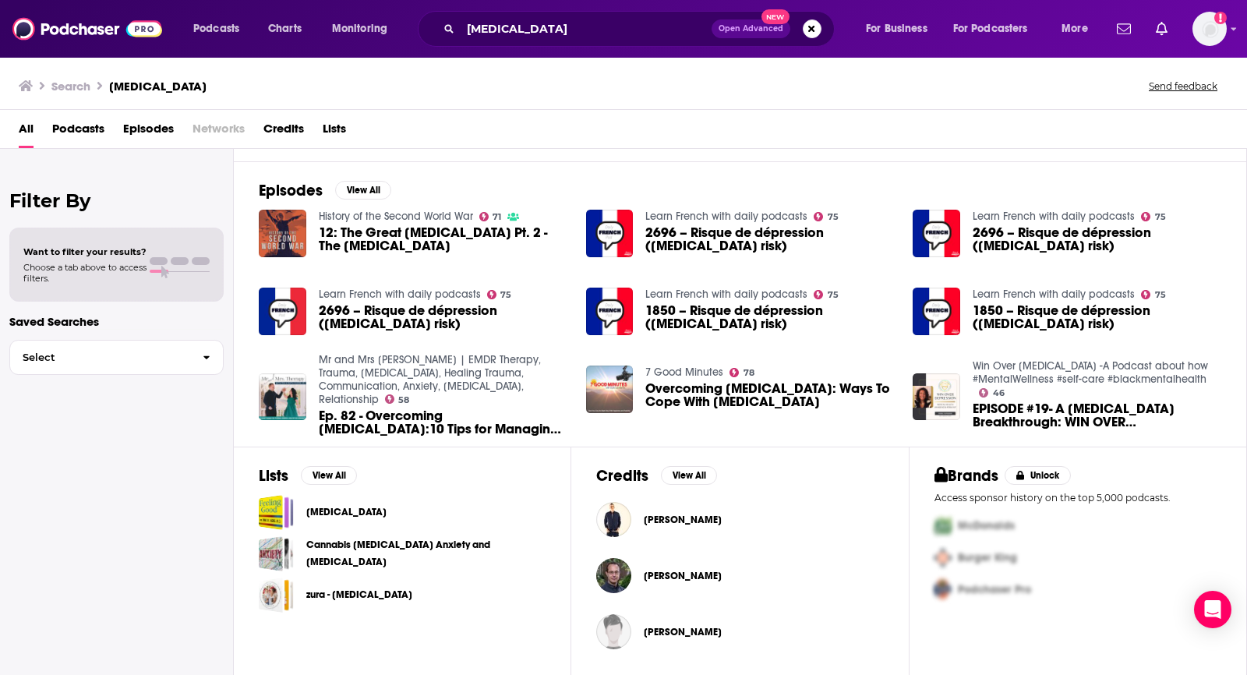
click at [707, 386] on span "Overcoming [MEDICAL_DATA]: Ways To Cope With [MEDICAL_DATA]" at bounding box center [769, 395] width 249 height 26
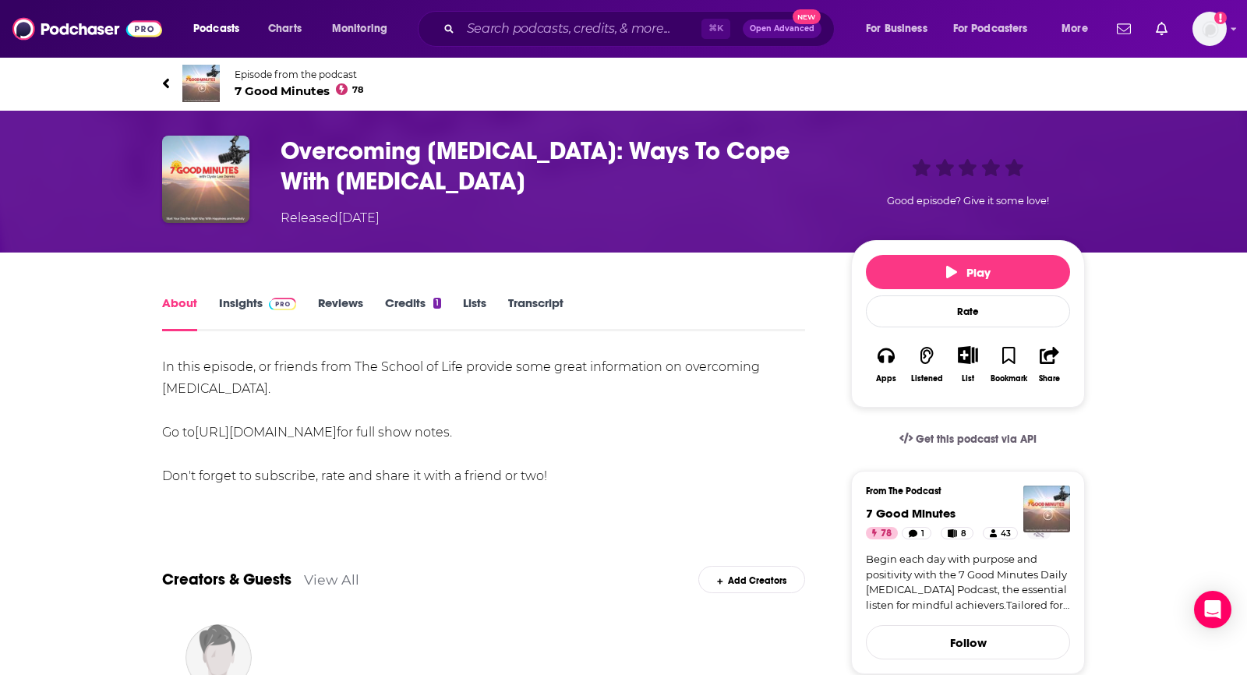
click at [279, 88] on span "7 Good Minutes 78" at bounding box center [299, 90] width 129 height 15
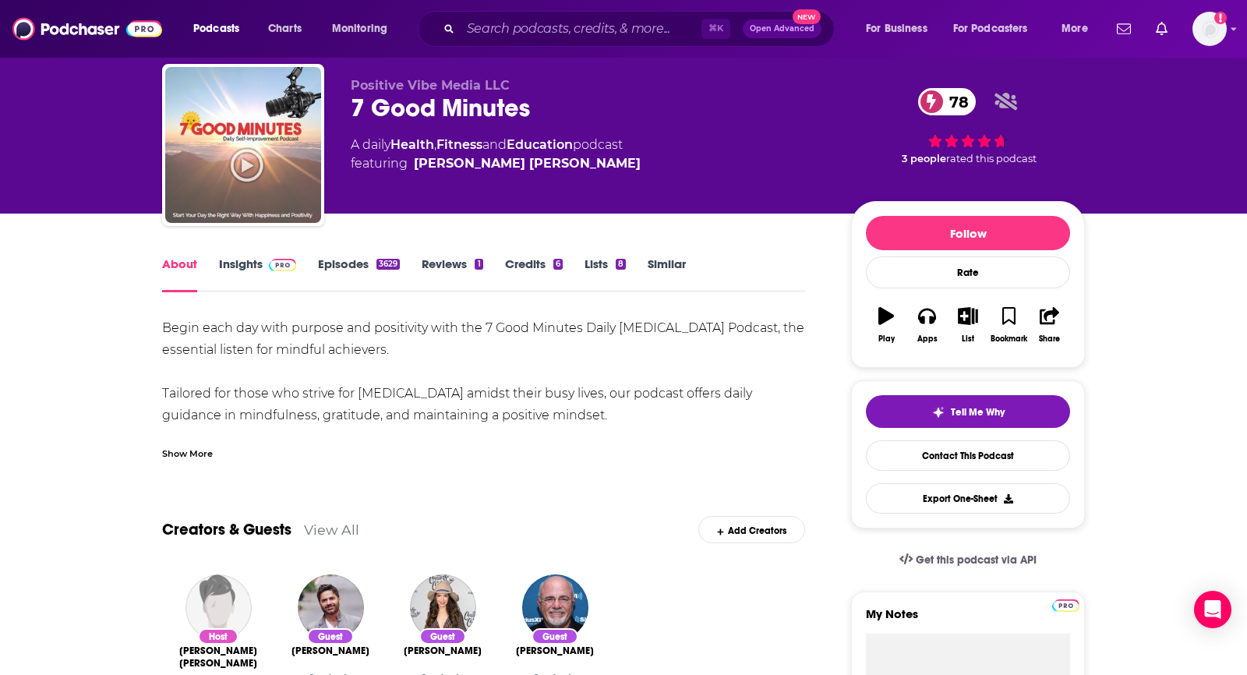
scroll to position [36, 0]
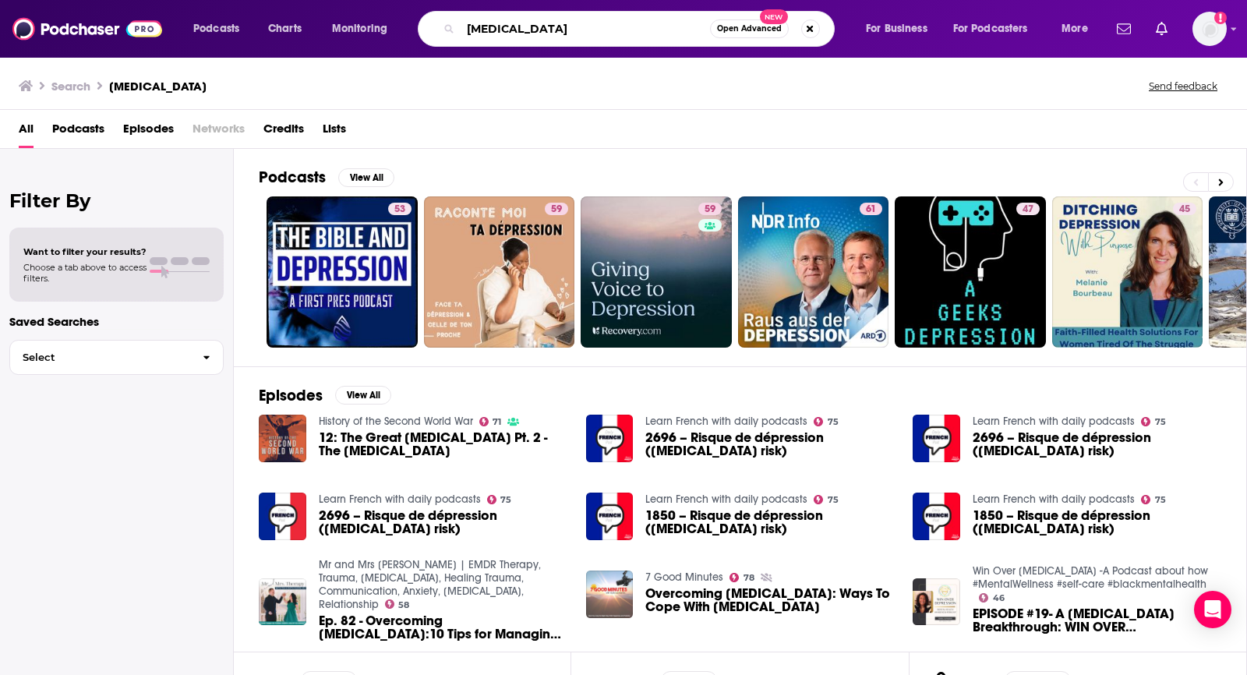
drag, startPoint x: 542, startPoint y: 34, endPoint x: 410, endPoint y: 32, distance: 132.5
click at [414, 32] on div "Podcasts Charts Monitoring [MEDICAL_DATA] Open Advanced New For Business For Po…" at bounding box center [642, 29] width 920 height 36
type input "psychiatry"
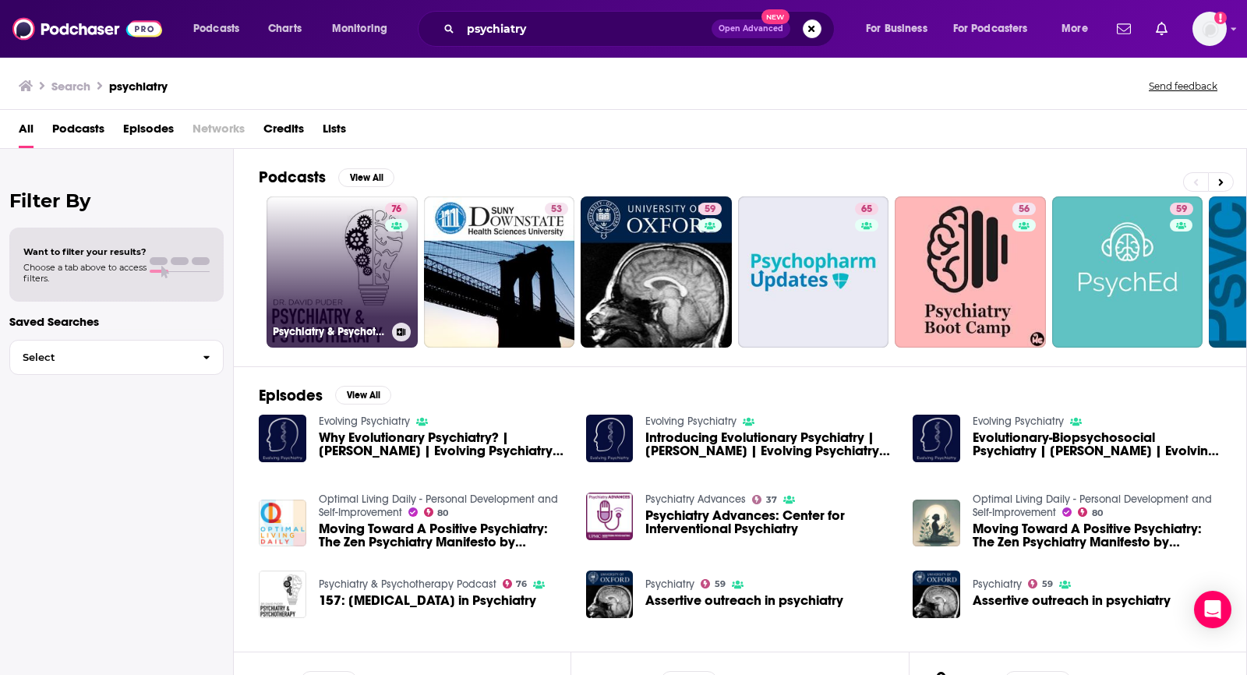
click at [328, 258] on link "76 Psychiatry & [MEDICAL_DATA] Podcast" at bounding box center [341, 271] width 151 height 151
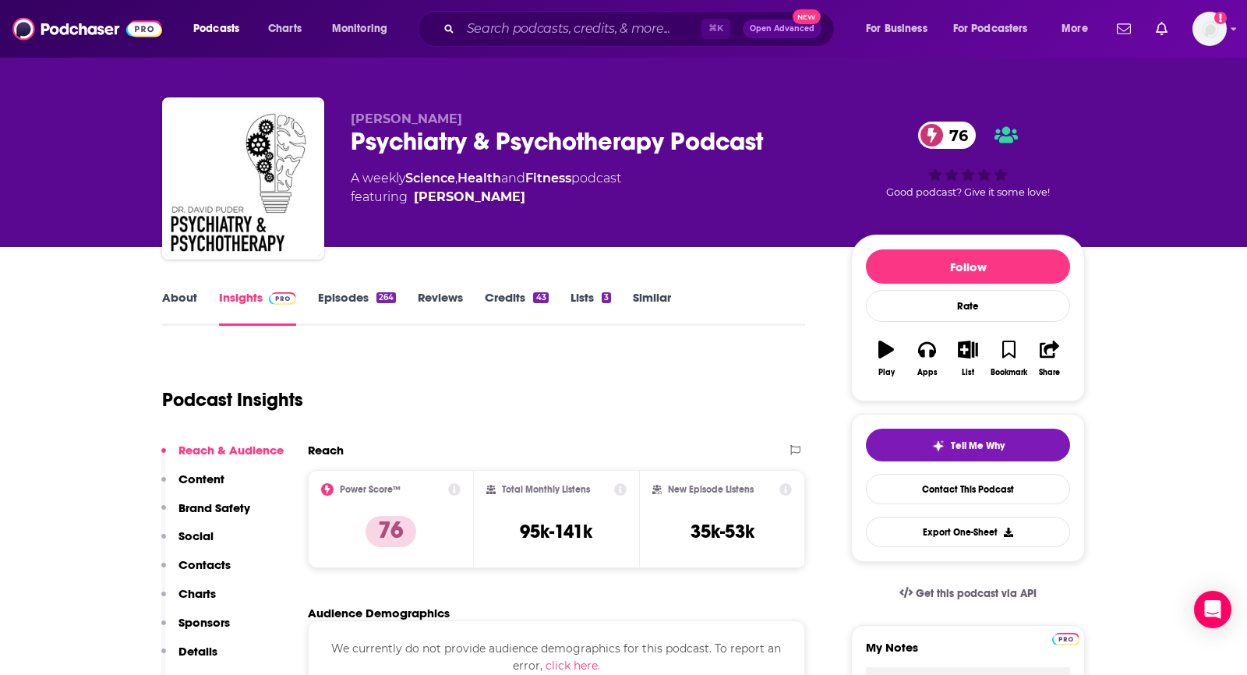
scroll to position [6, 0]
click at [931, 354] on icon "button" at bounding box center [926, 351] width 17 height 16
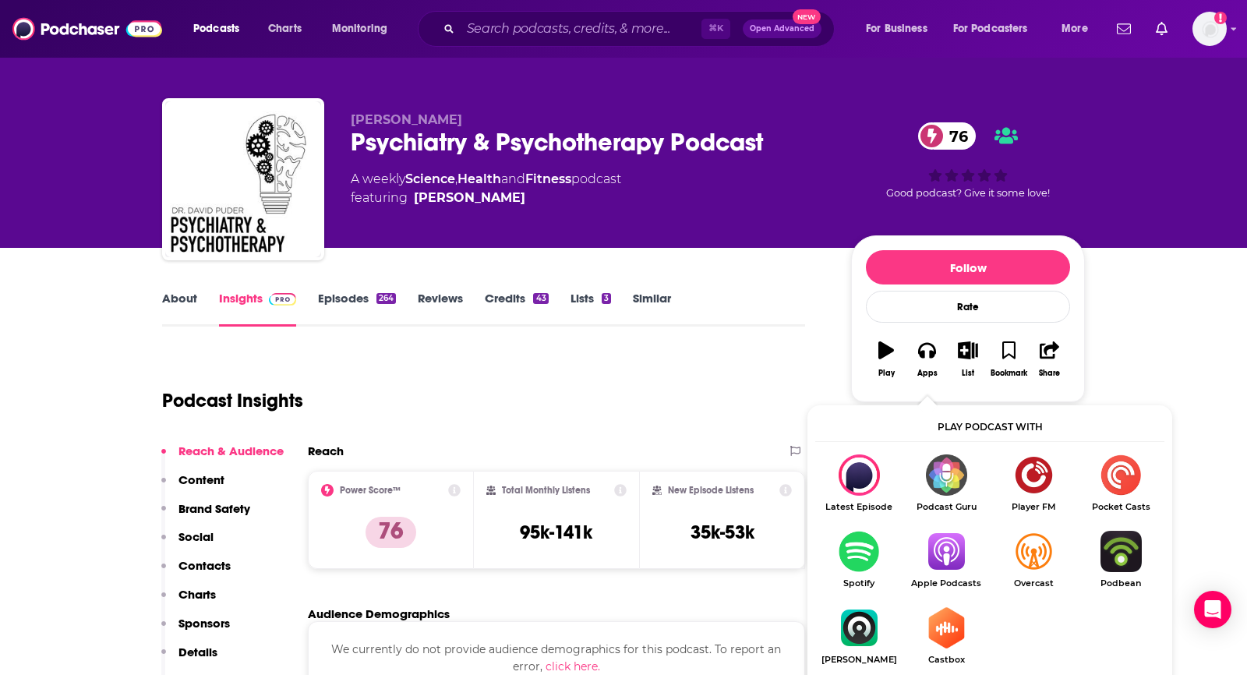
click at [939, 558] on img "Show Listen On dropdown" at bounding box center [945, 551] width 87 height 41
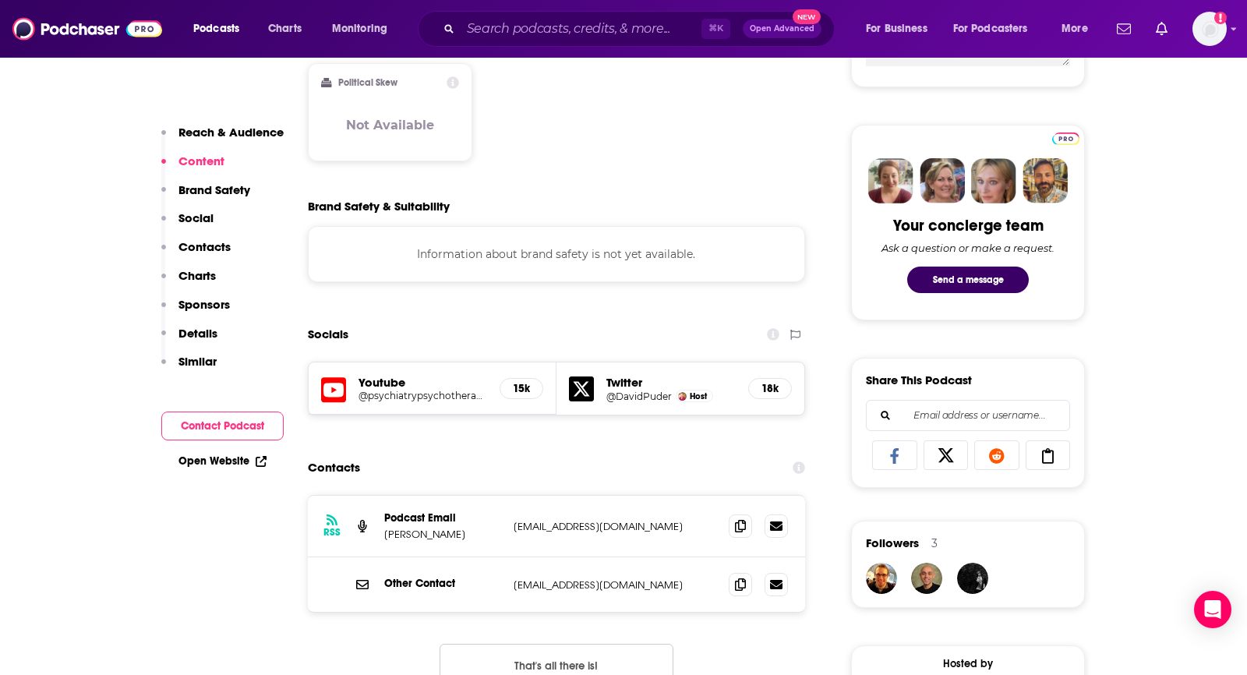
scroll to position [694, 0]
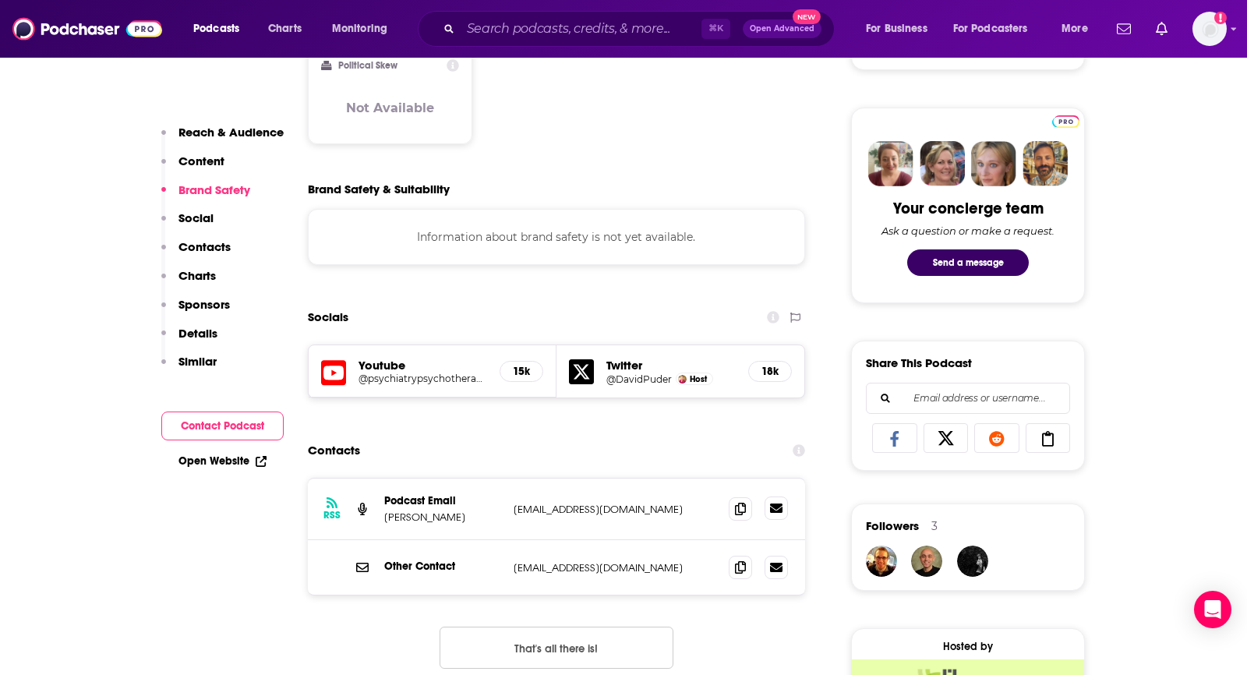
click at [771, 513] on icon at bounding box center [776, 507] width 12 height 9
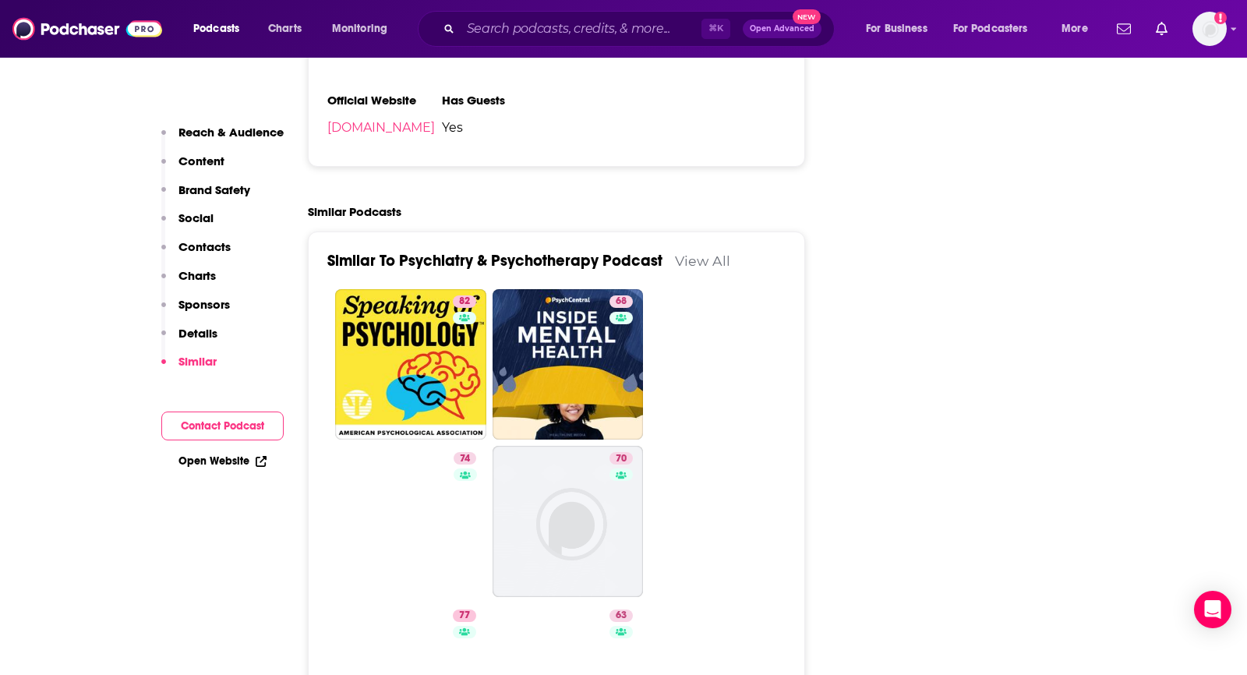
scroll to position [2143, 0]
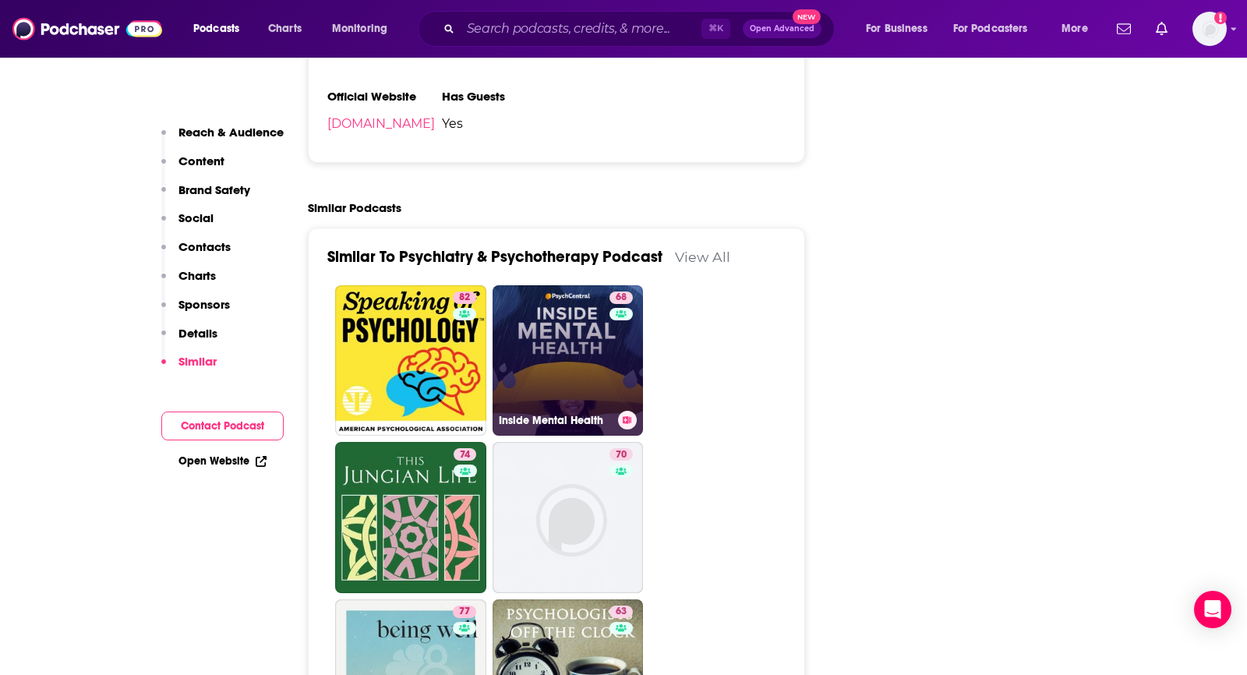
click at [552, 337] on link "68 Inside Mental Health" at bounding box center [567, 360] width 151 height 151
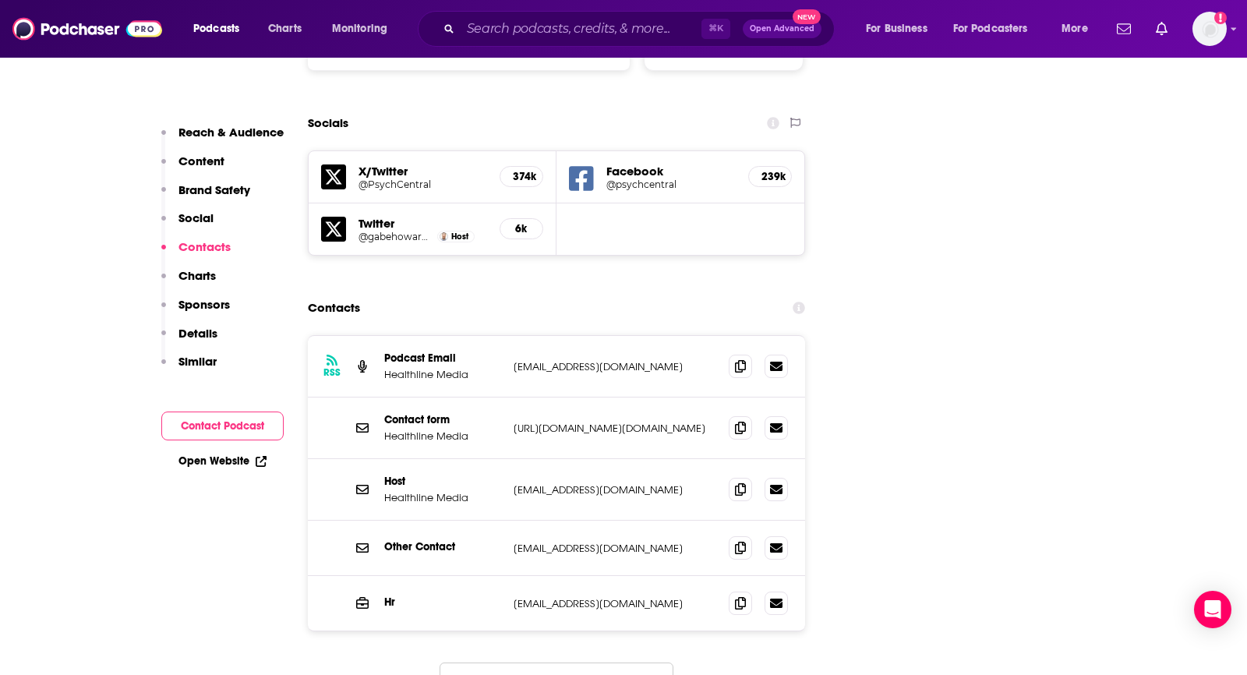
scroll to position [1756, 0]
click at [744, 485] on icon at bounding box center [740, 491] width 11 height 12
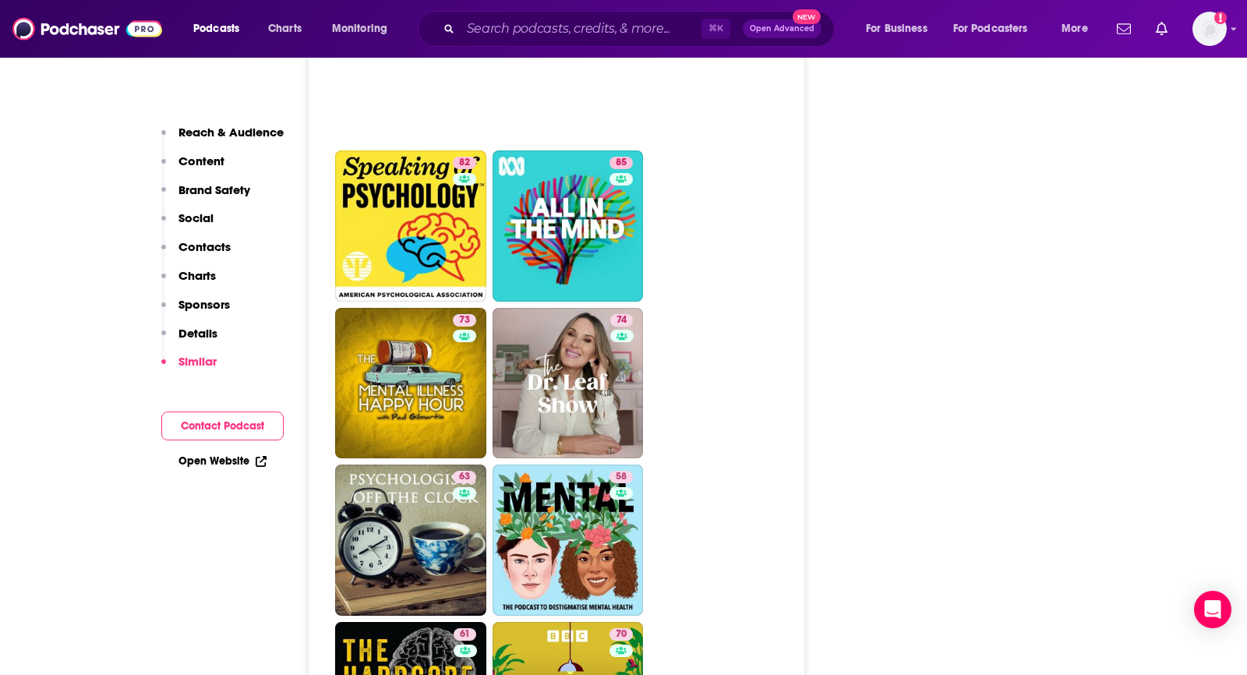
scroll to position [4010, 0]
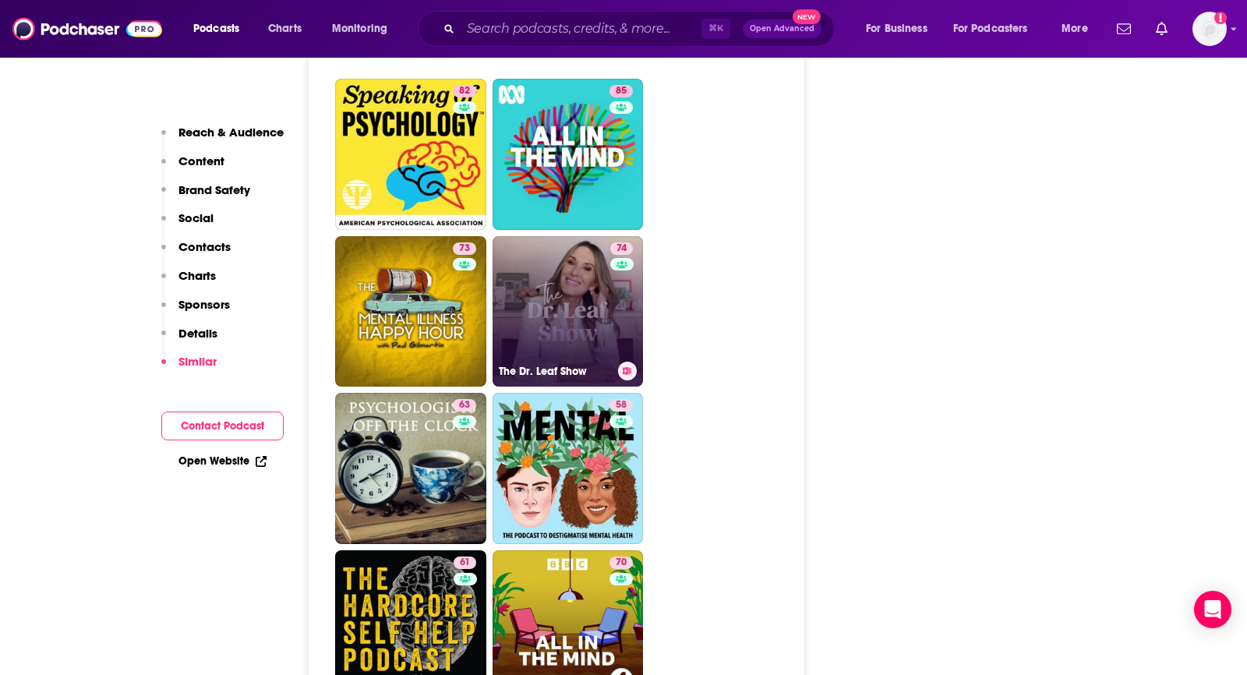
click at [567, 236] on link "74 The Dr. Leaf Show" at bounding box center [567, 311] width 151 height 151
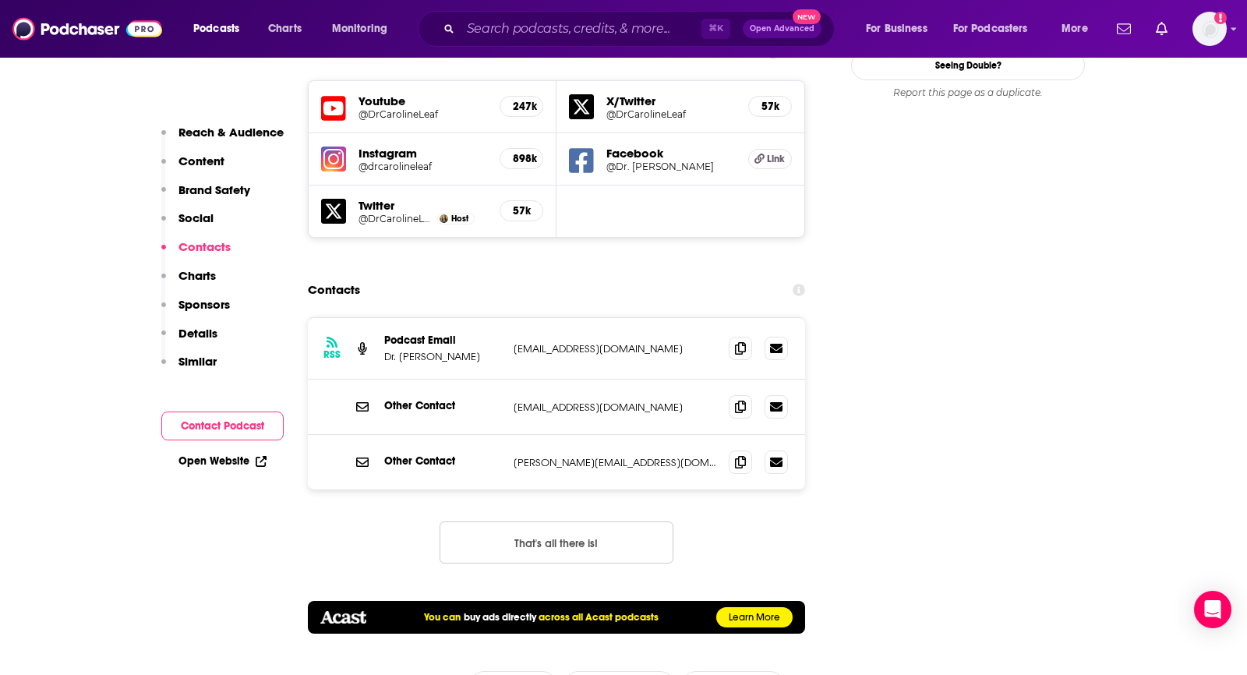
scroll to position [1903, 0]
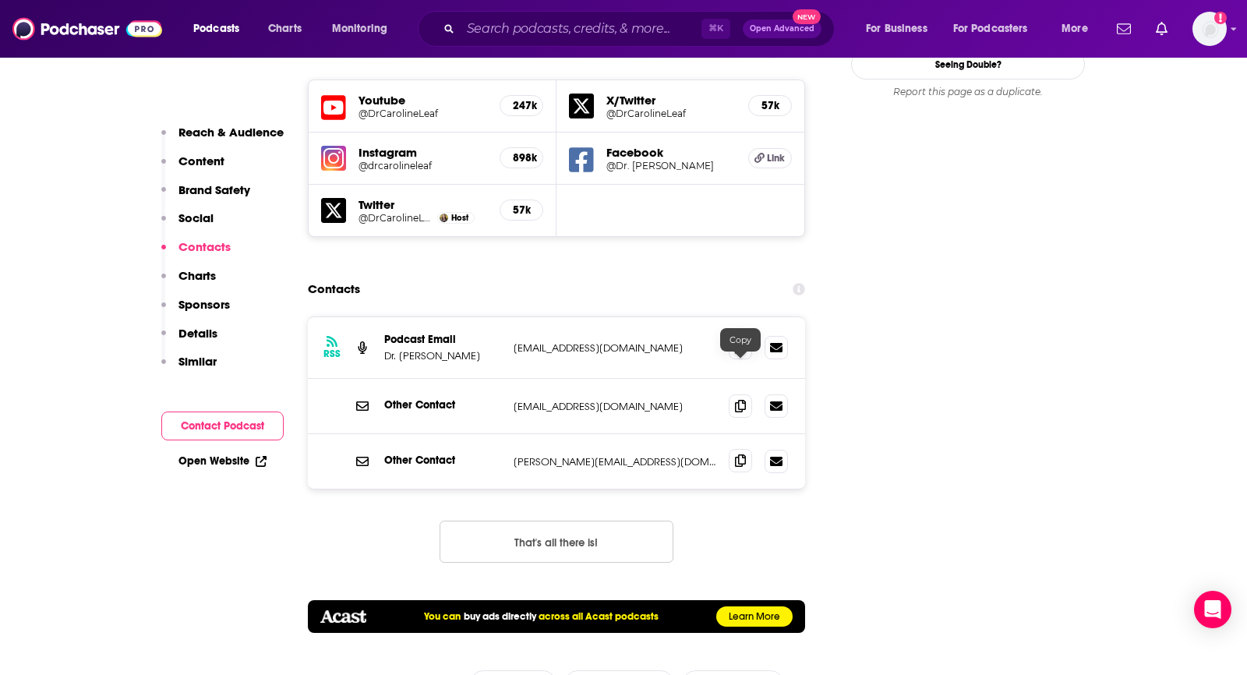
click at [739, 454] on icon at bounding box center [740, 460] width 11 height 12
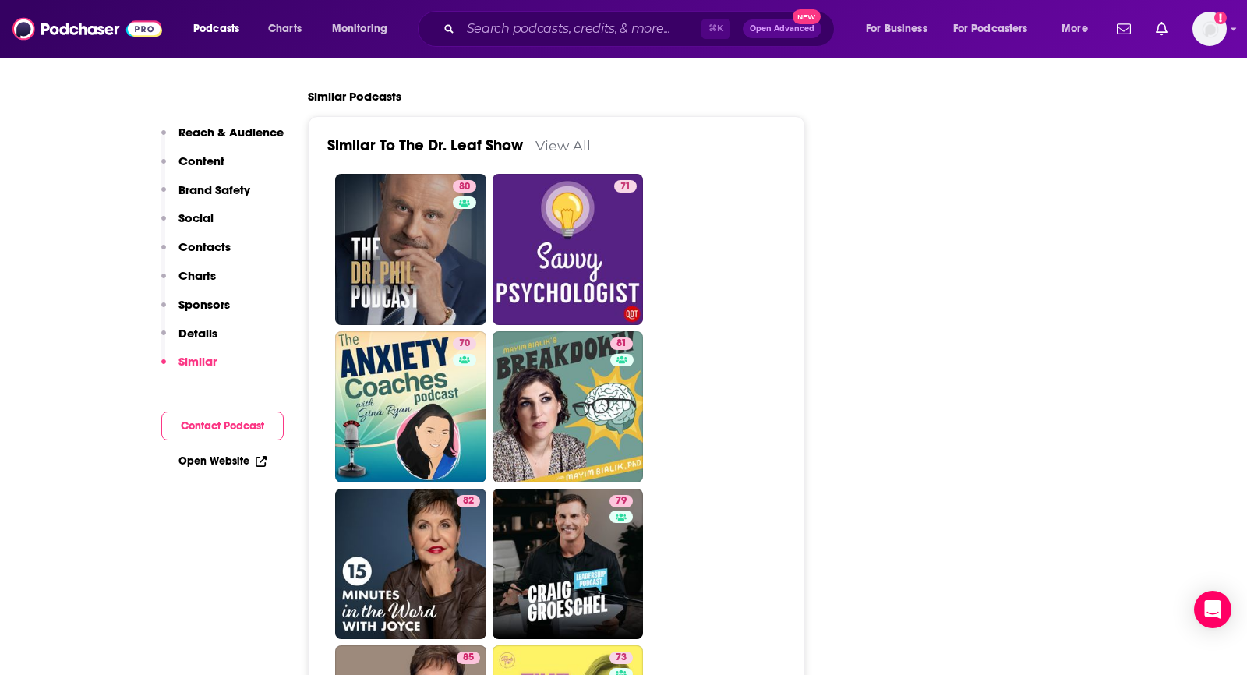
scroll to position [4012, 0]
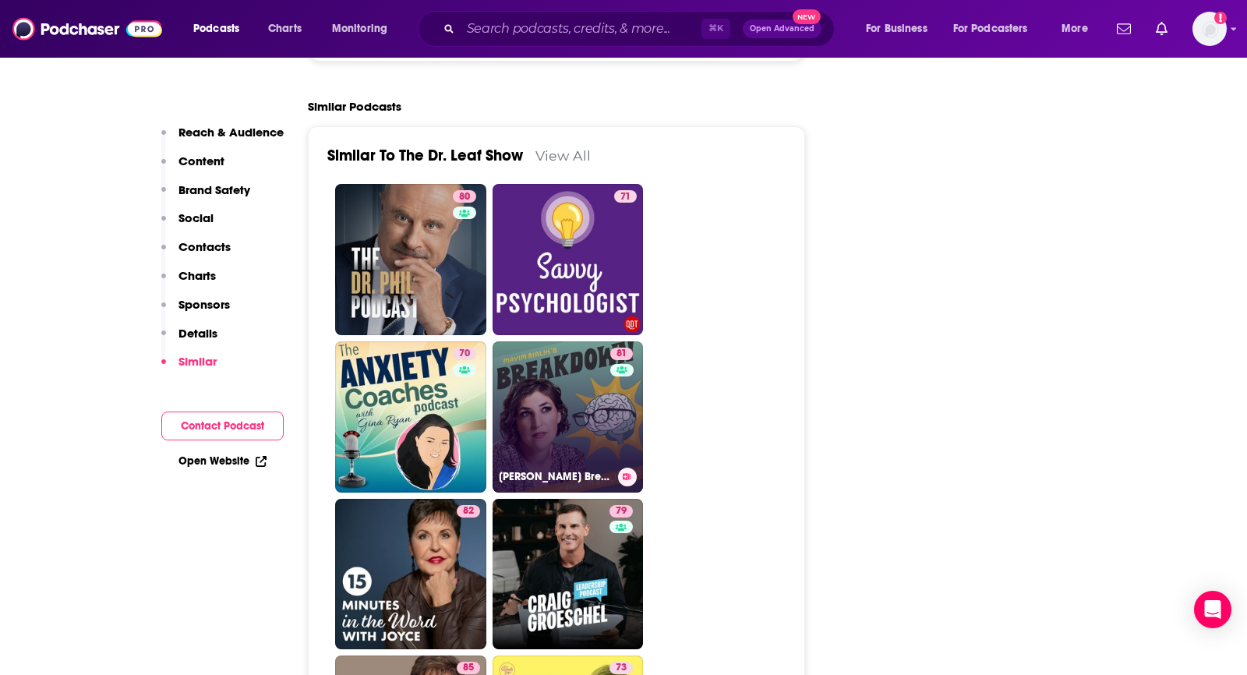
click at [576, 341] on link "81 [PERSON_NAME] Breakdown" at bounding box center [567, 416] width 151 height 151
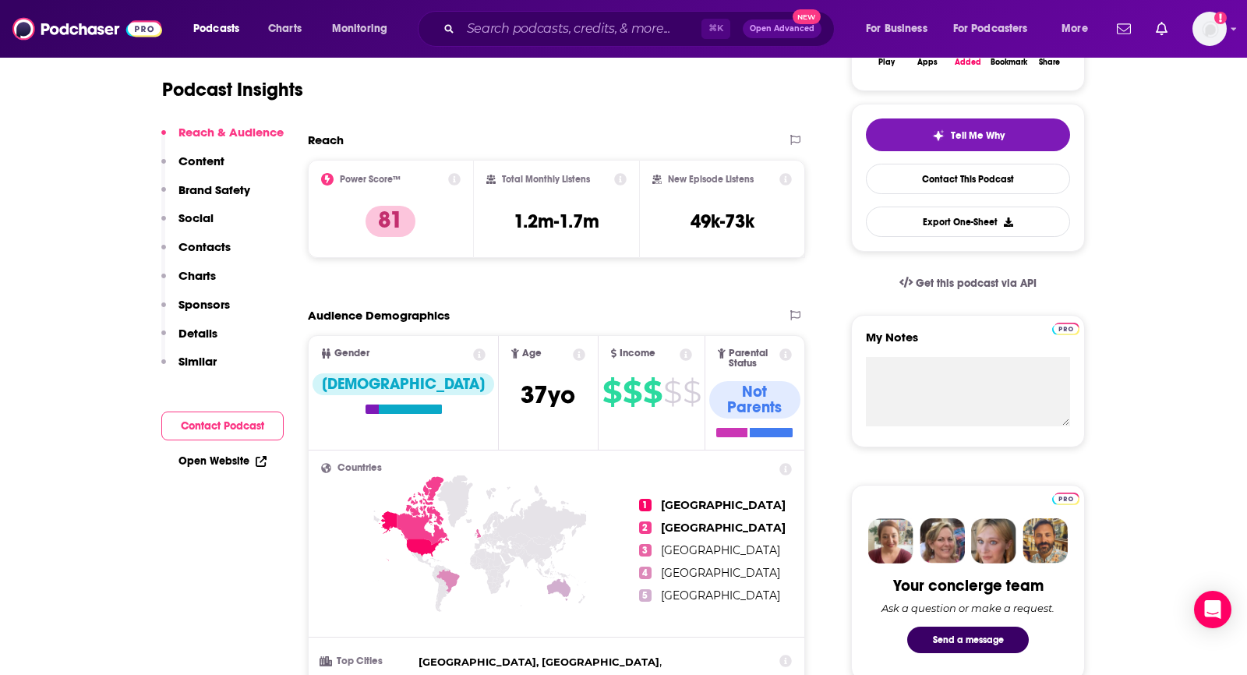
scroll to position [311, 0]
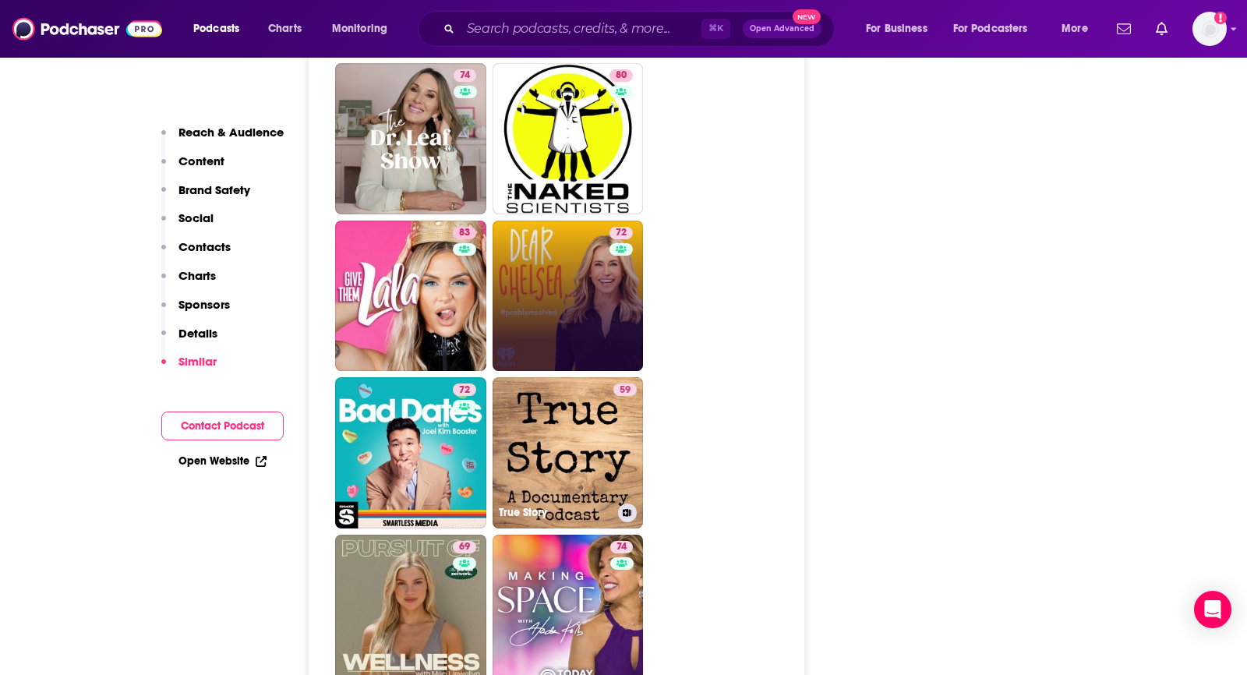
scroll to position [4595, 0]
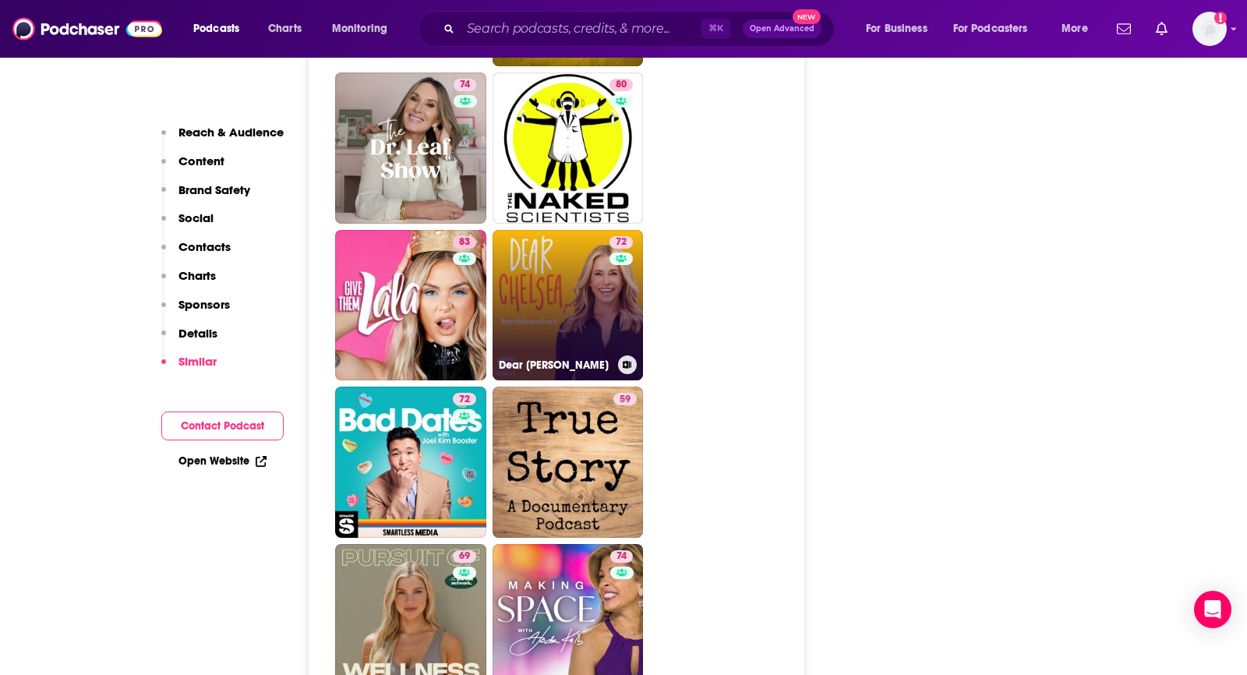
click at [544, 230] on link "72 Dear [PERSON_NAME]" at bounding box center [567, 305] width 151 height 151
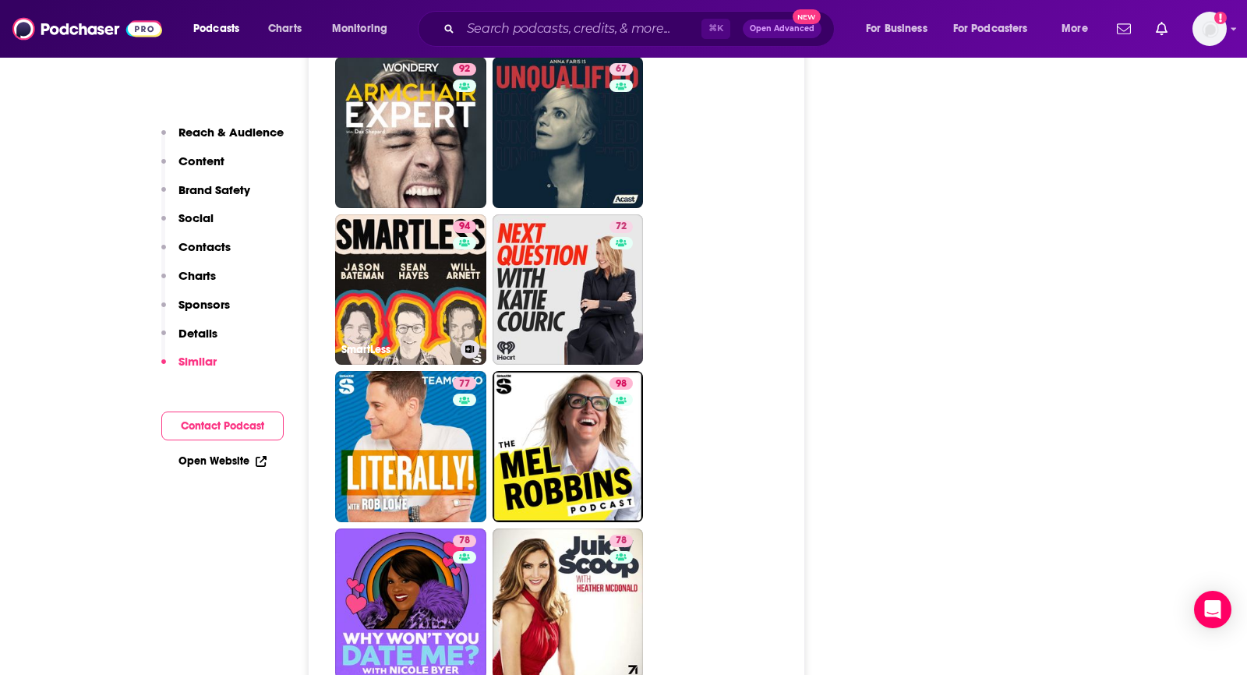
scroll to position [3932, 0]
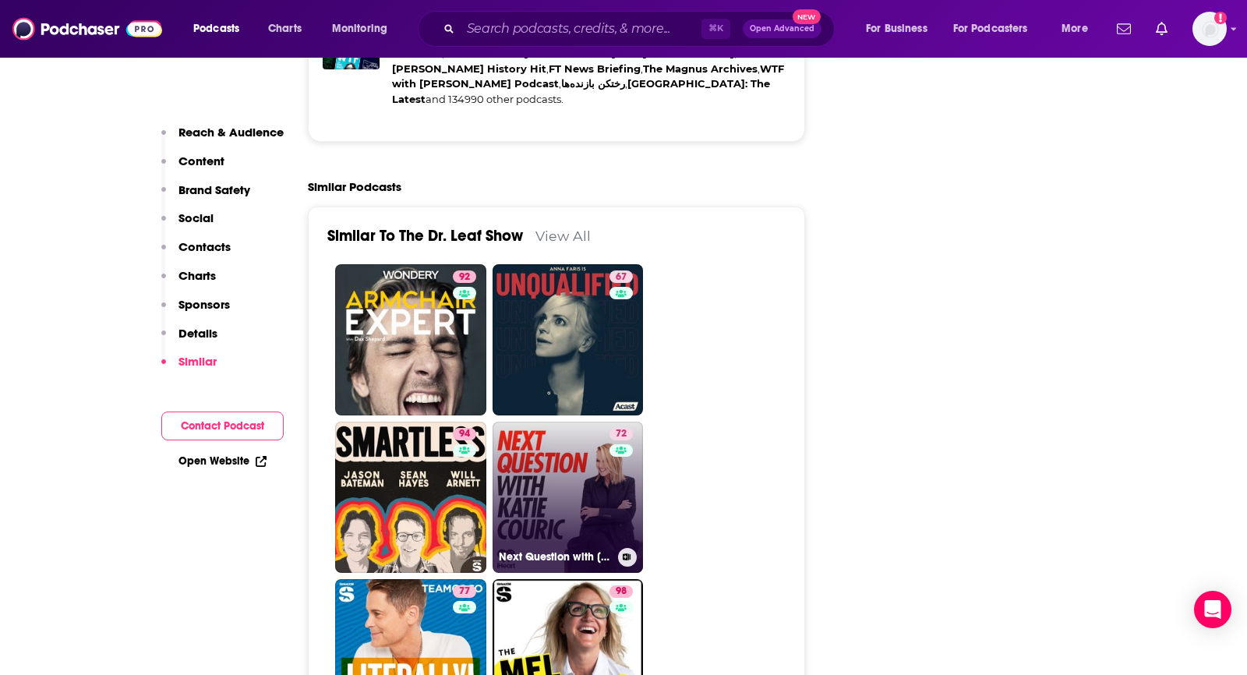
click at [551, 421] on link "72 Next Question with [PERSON_NAME]" at bounding box center [567, 496] width 151 height 151
type input "[URL][DOMAIN_NAME]"
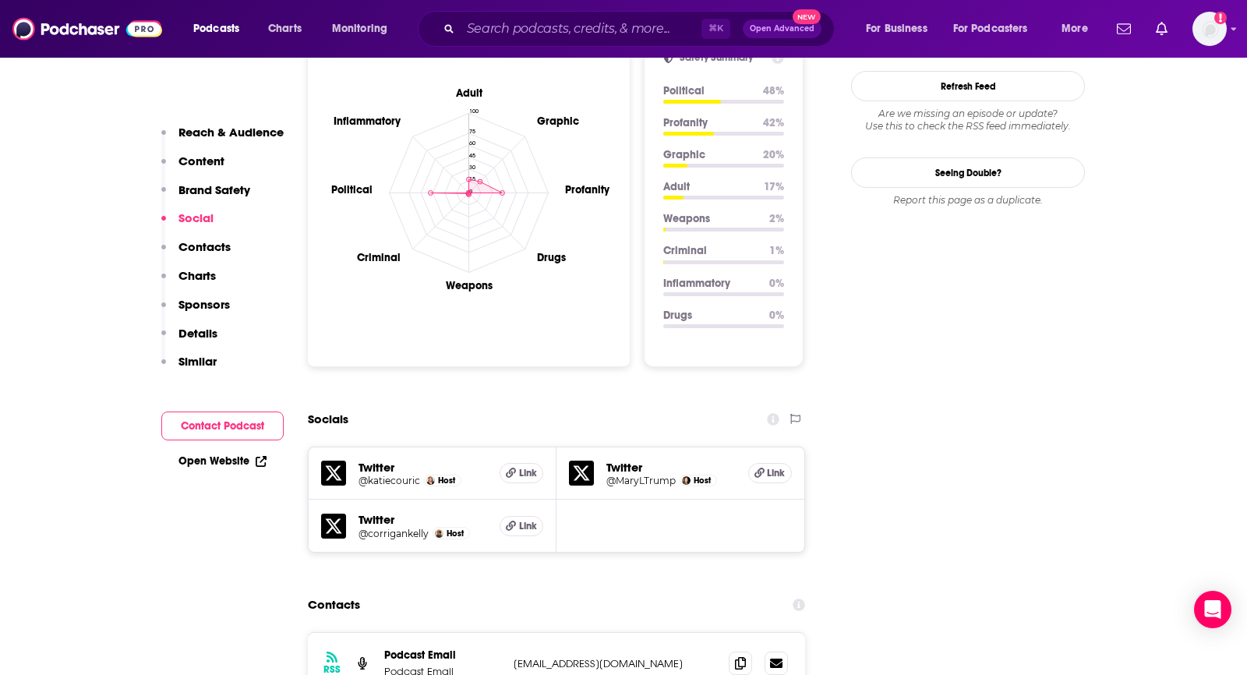
scroll to position [1299, 0]
